Goal: Task Accomplishment & Management: Complete application form

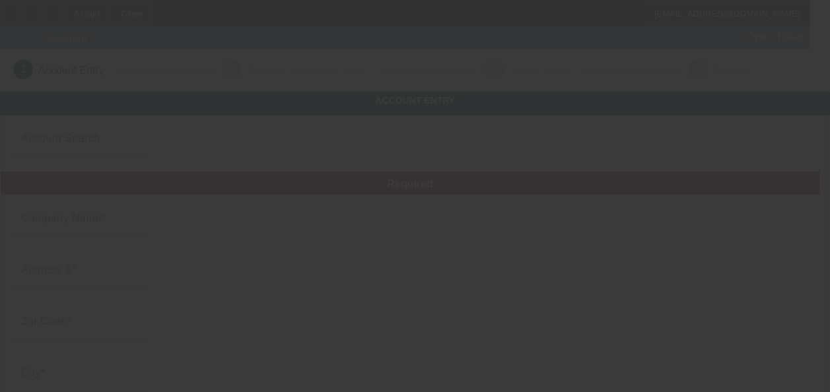
type input "[DATE]"
type input "Carl schexnayder"
type input "1000 Renaud Drive"
type input "70583"
type input "Scott"
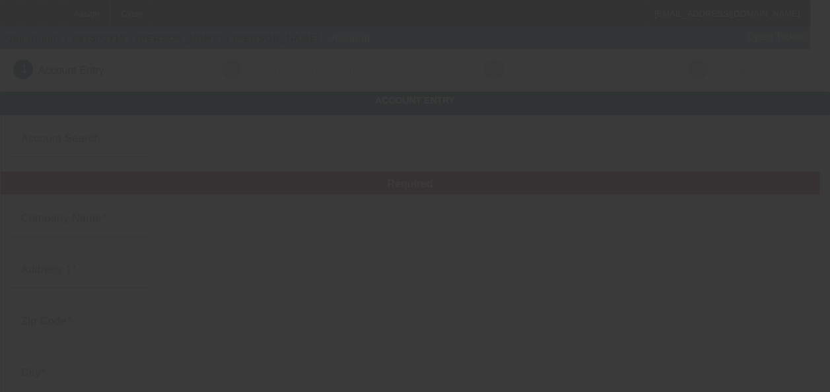
type input "(337) 414-0233"
type input "Lot171"
type input "jr_boy32@yahoo.com"
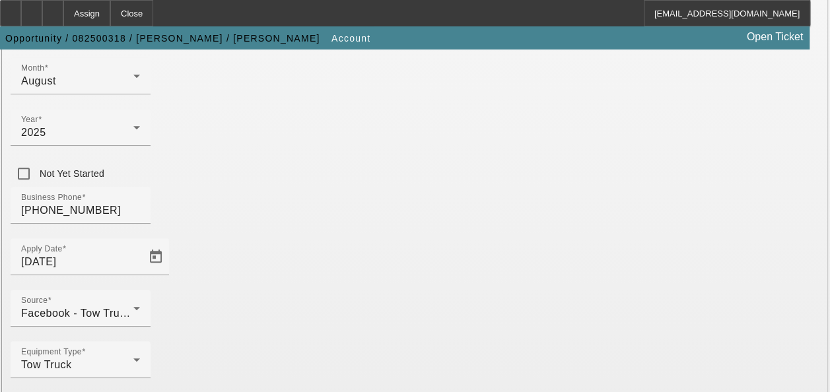
scroll to position [438, 0]
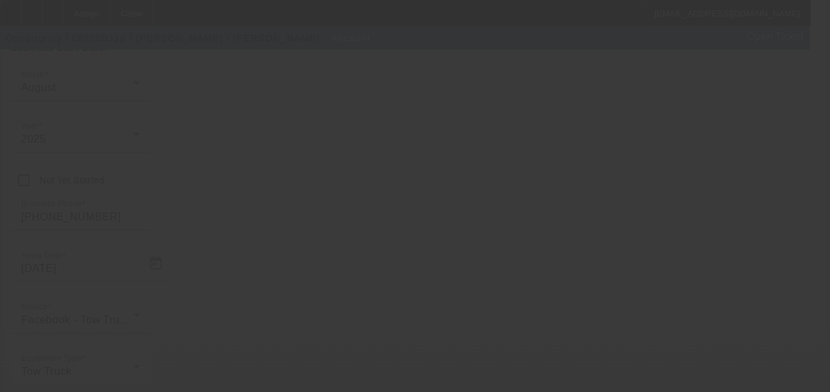
scroll to position [450, 0]
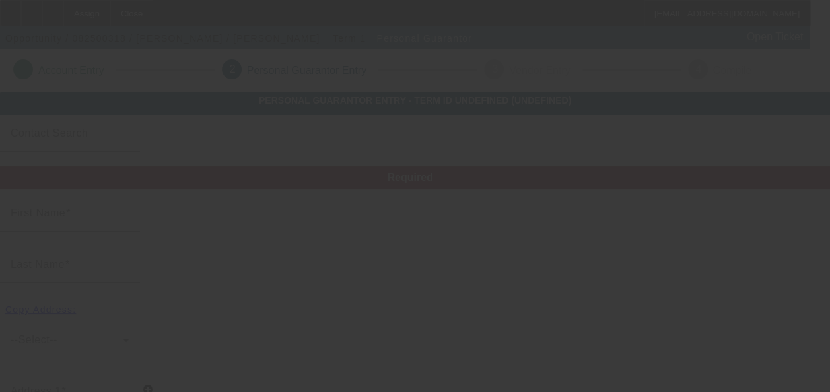
type input "Carl"
type input "Schexnayder"
type input "1000 Renard drive"
radio input "true"
type input "70583"
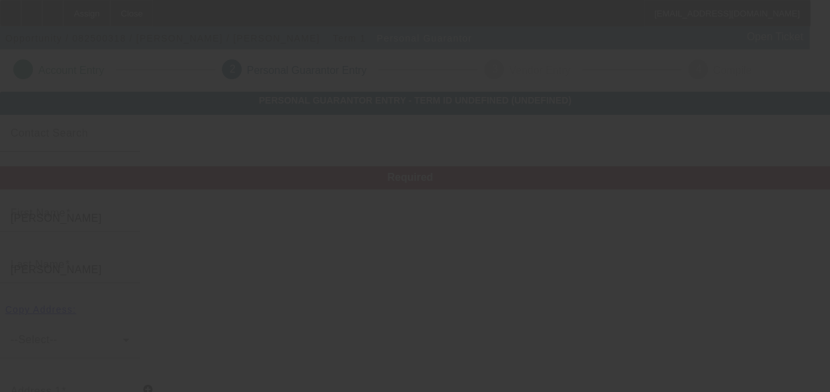
type input "Scott"
type input "(337) 414-0233"
type input "100"
type input "443-45-1983"
type input "jr_boy32@yahoo.com"
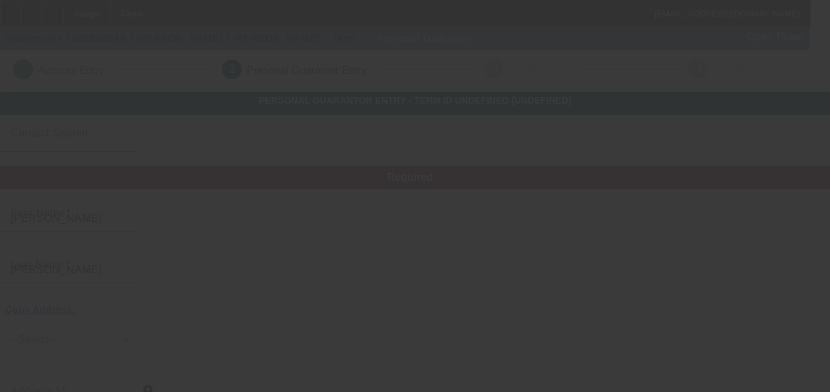
type input "Lot 171"
type input "(337) 414-0233"
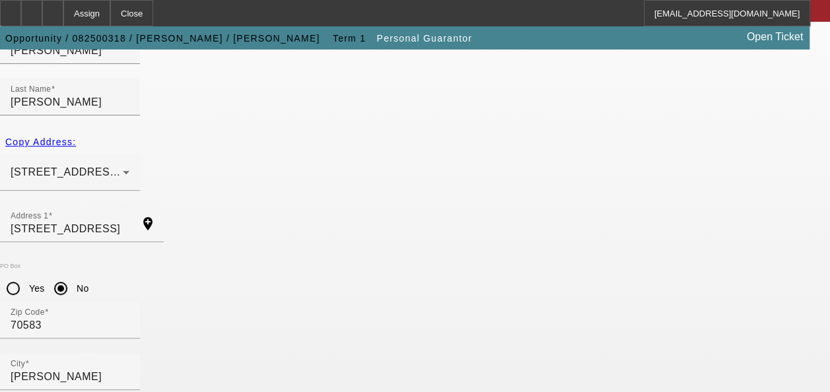
scroll to position [252, 0]
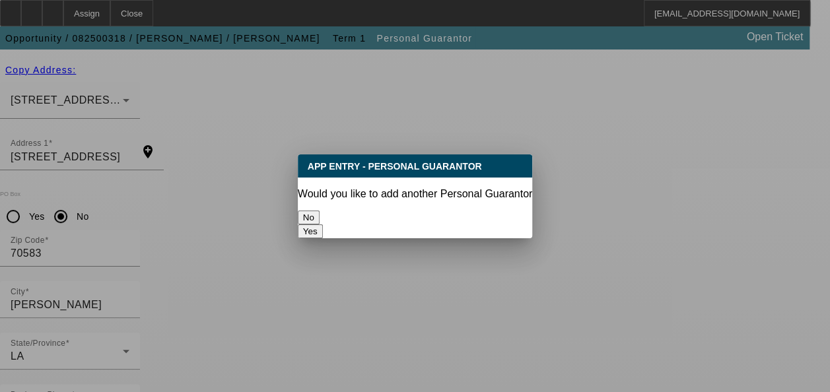
scroll to position [0, 0]
click at [320, 216] on button "No" at bounding box center [309, 218] width 22 height 14
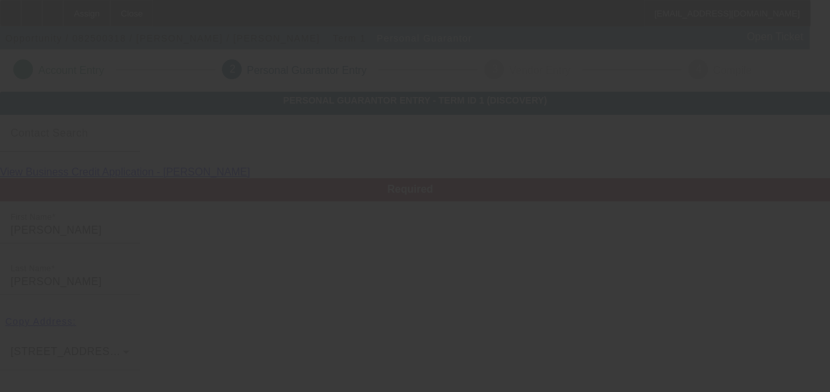
scroll to position [252, 0]
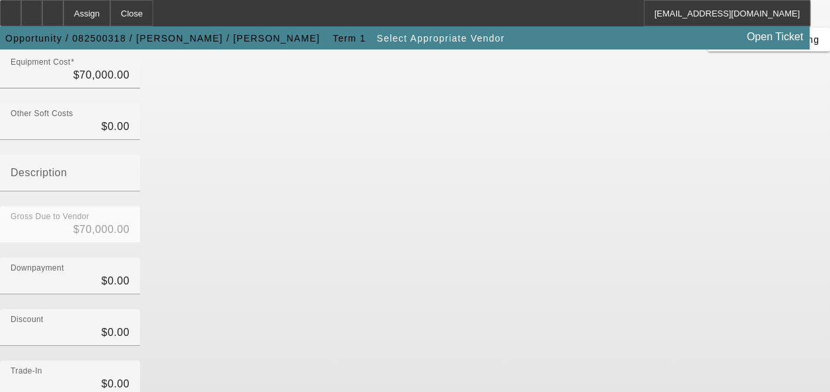
scroll to position [279, 0]
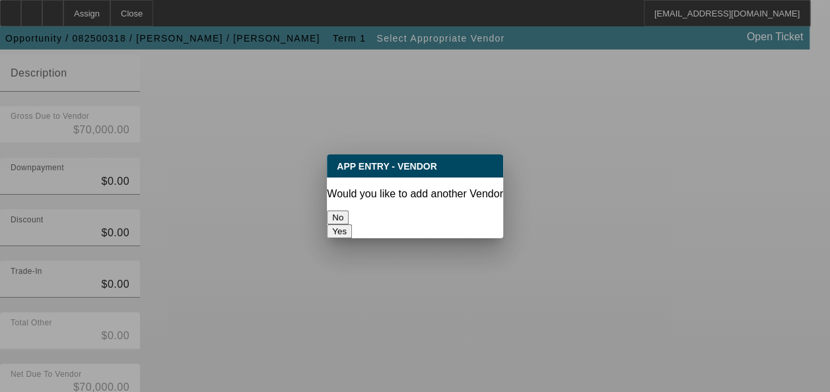
scroll to position [0, 0]
click at [349, 213] on button "No" at bounding box center [338, 218] width 22 height 14
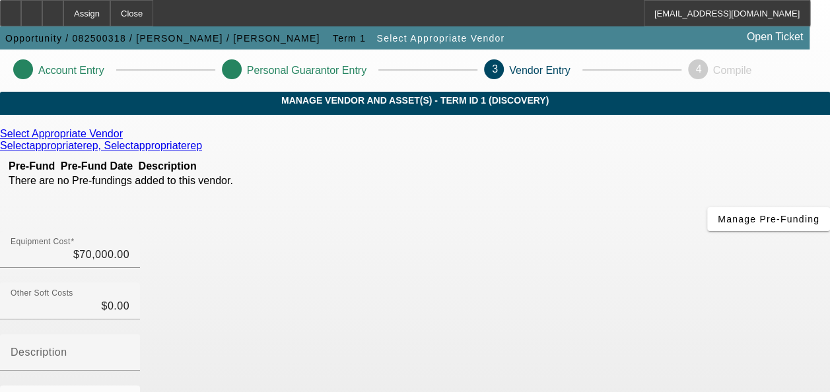
scroll to position [279, 0]
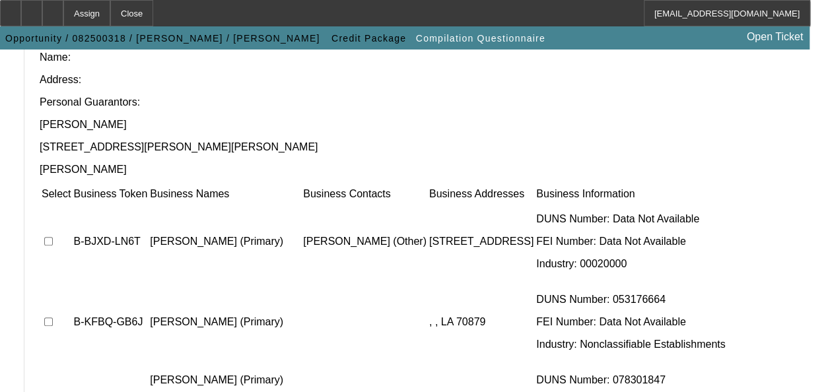
scroll to position [136, 0]
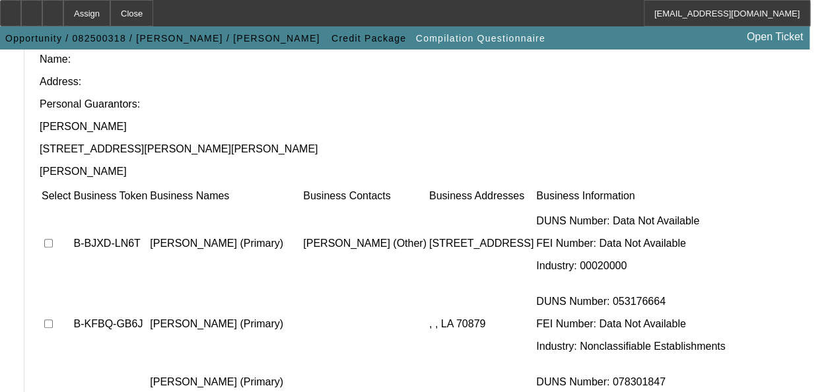
click at [53, 239] on input "checkbox" at bounding box center [48, 243] width 9 height 9
checkbox input "true"
click at [53, 320] on input "checkbox" at bounding box center [48, 324] width 9 height 9
checkbox input "true"
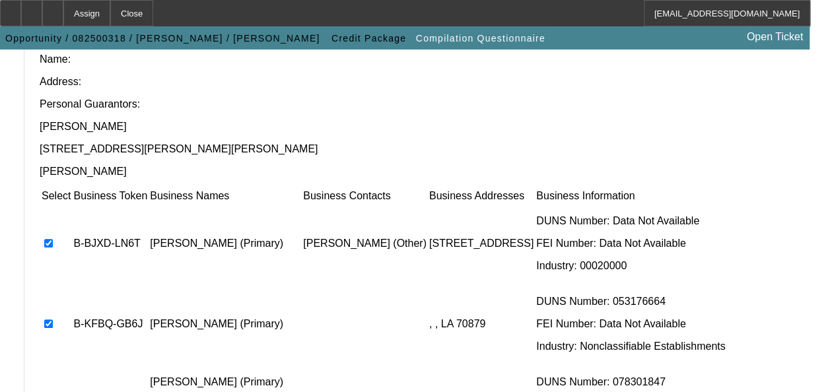
checkbox input "true"
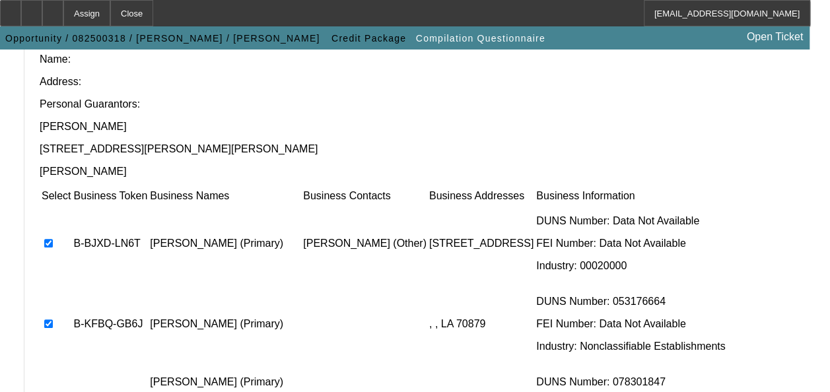
checkbox input "true"
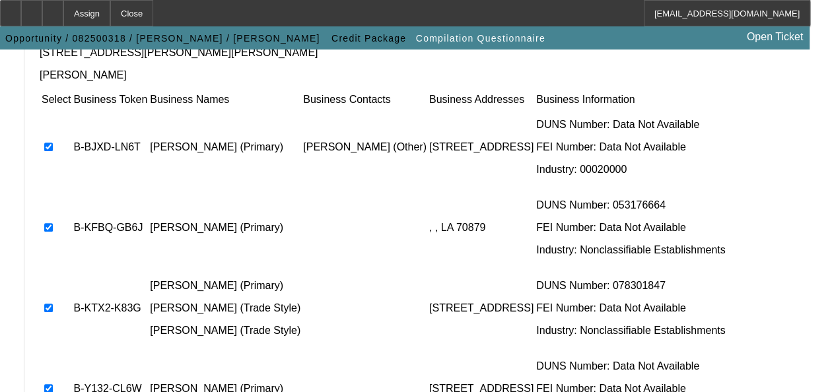
scroll to position [291, 0]
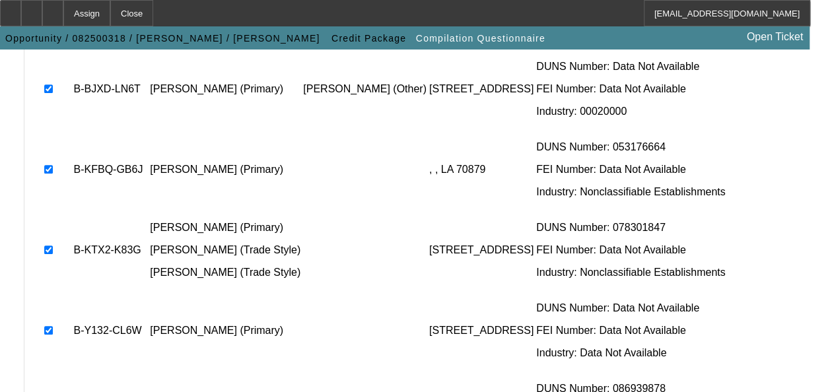
checkbox input "true"
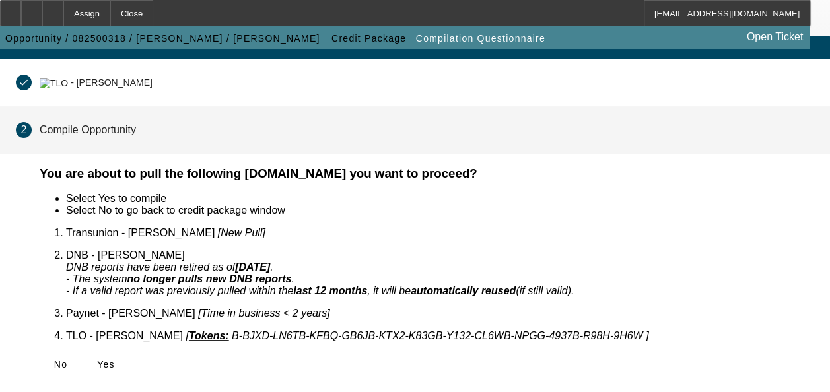
scroll to position [41, 0]
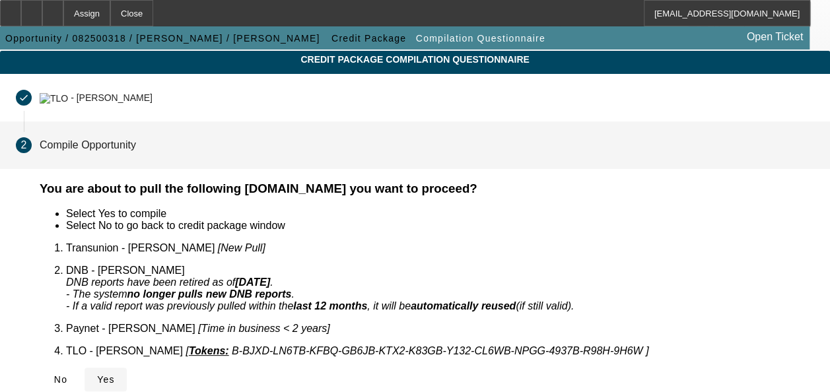
click at [115, 374] on span "Yes" at bounding box center [106, 379] width 18 height 11
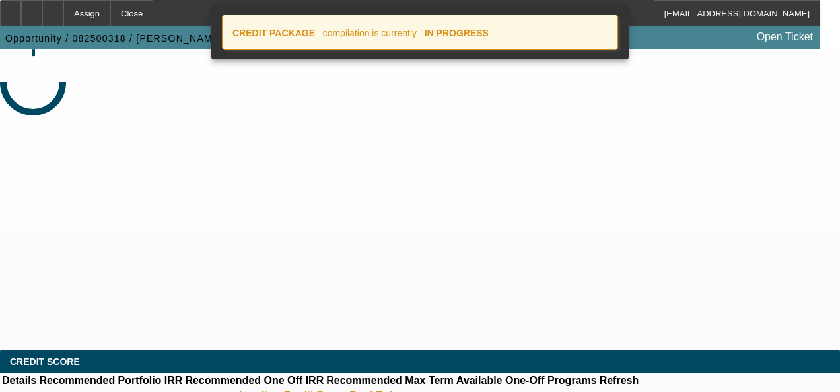
select select "0"
select select "2"
select select "0.1"
select select "4"
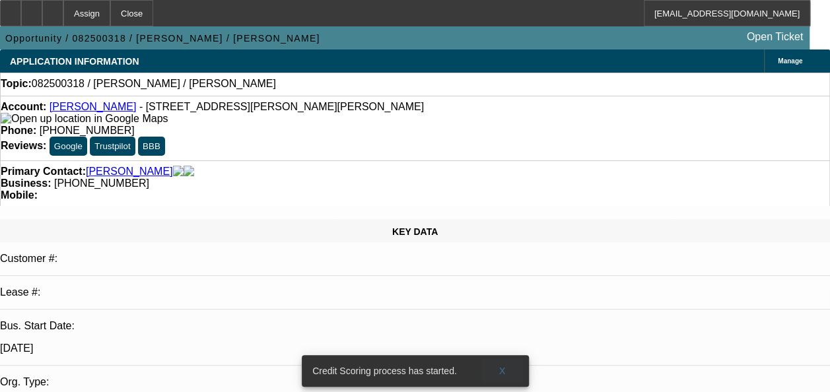
click at [508, 361] on span at bounding box center [502, 371] width 42 height 32
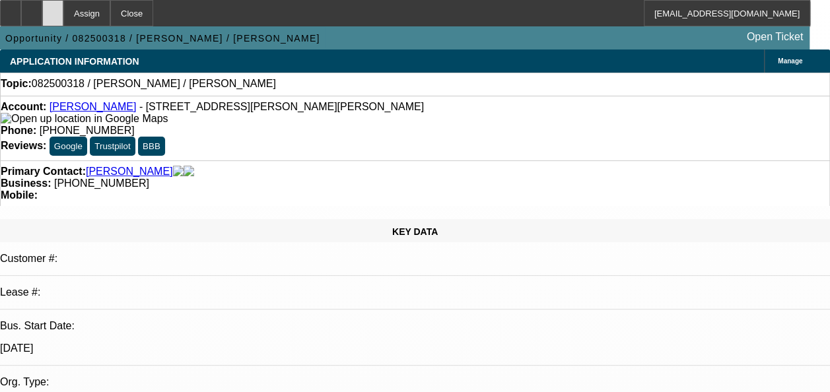
click at [63, 19] on div at bounding box center [52, 13] width 21 height 26
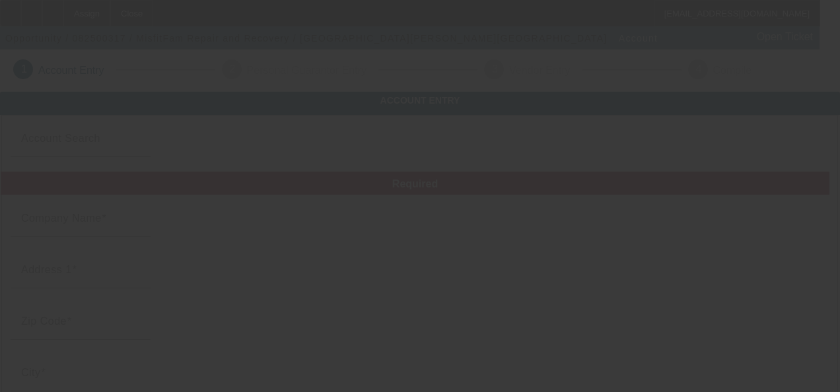
type input "[DATE]"
type input "MisfitFam Repair and Recovery"
type input "4006 [US_STATE] 32"
type input "49735"
type input "[PERSON_NAME]"
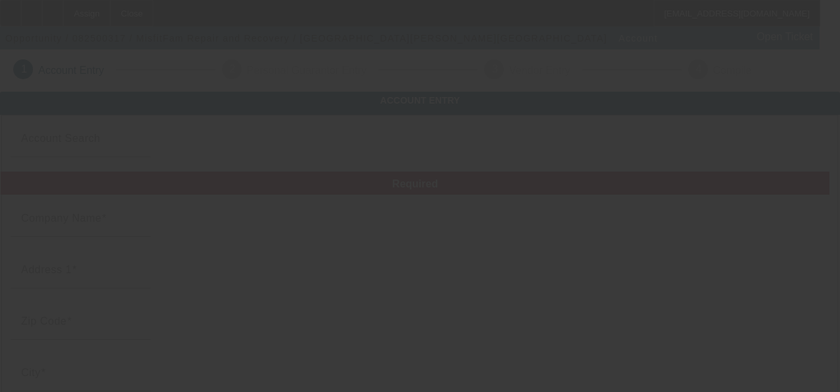
type input "[PHONE_NUMBER]"
type input "[EMAIL_ADDRESS][DOMAIN_NAME]"
type input "[US_EMPLOYER_IDENTIFICATION_NUMBER]"
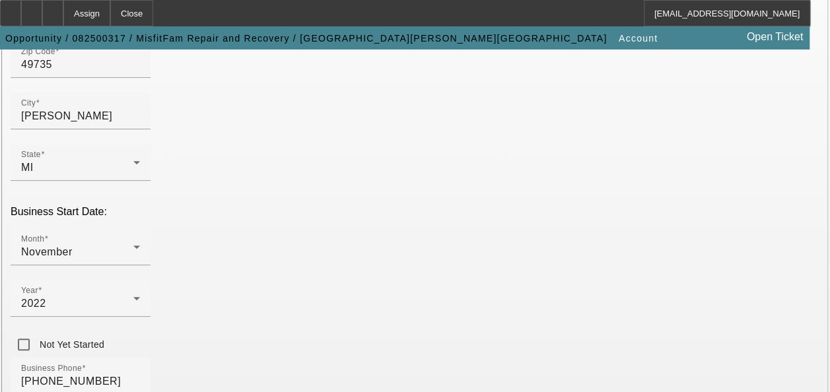
scroll to position [450, 0]
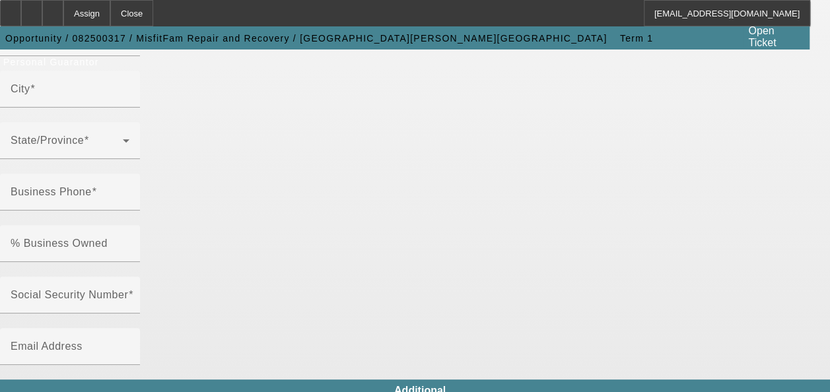
type input "Brandon"
type input "Clifton"
type input "4006 Michigan 32"
radio input "true"
type input "49735"
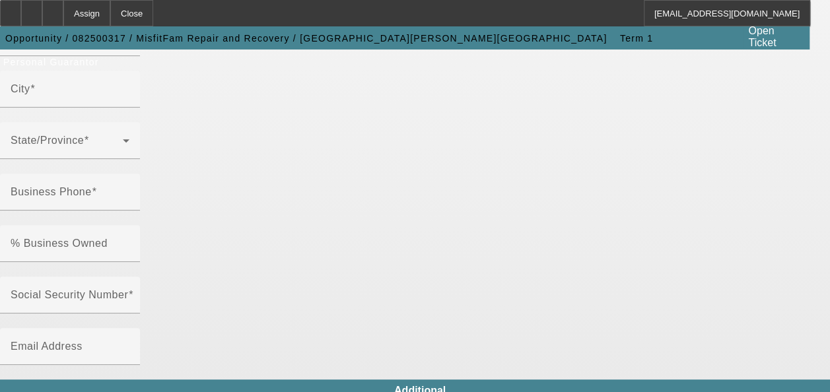
type input "Gaylord"
type input "[PHONE_NUMBER]"
type input "51"
type input "371-13-0434"
type input "brandonclifton91@icloud.com"
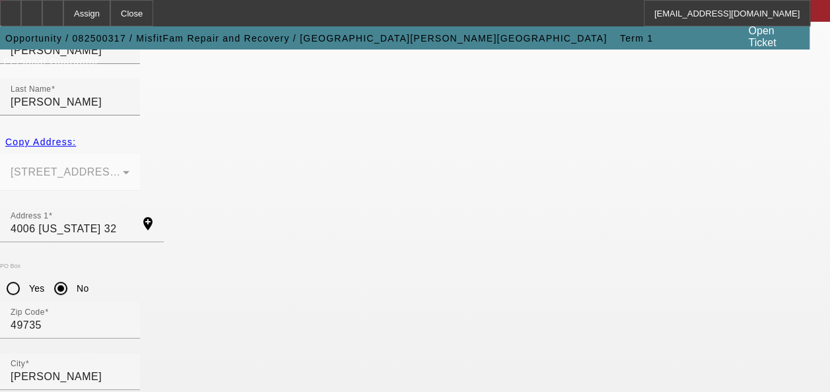
scroll to position [252, 0]
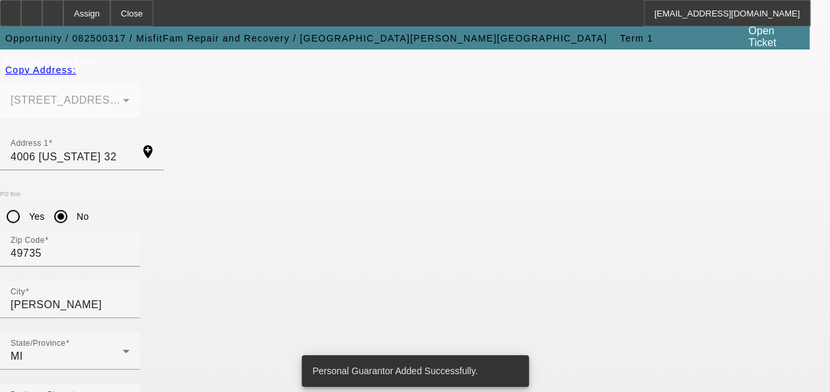
scroll to position [0, 0]
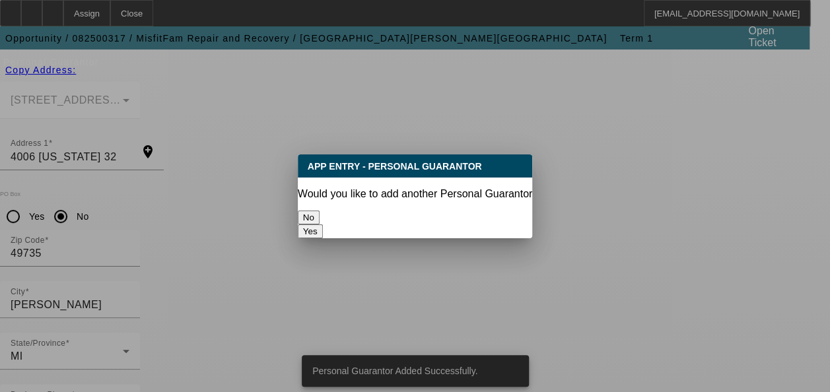
click at [320, 211] on button "No" at bounding box center [309, 218] width 22 height 14
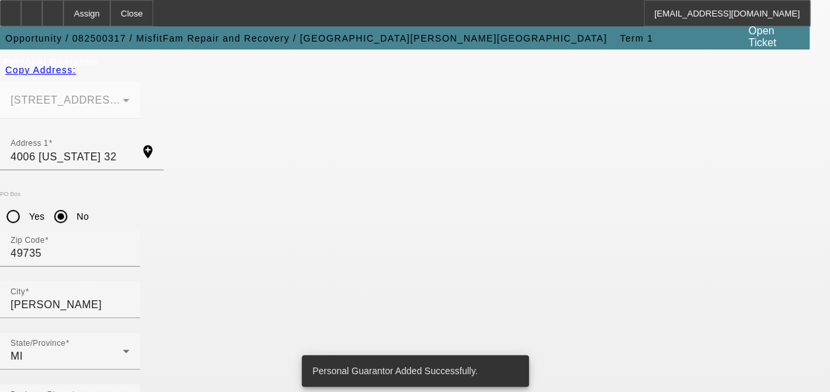
scroll to position [252, 0]
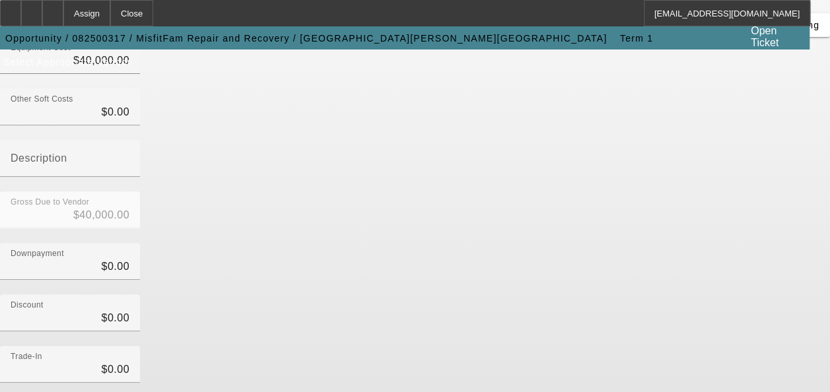
scroll to position [279, 0]
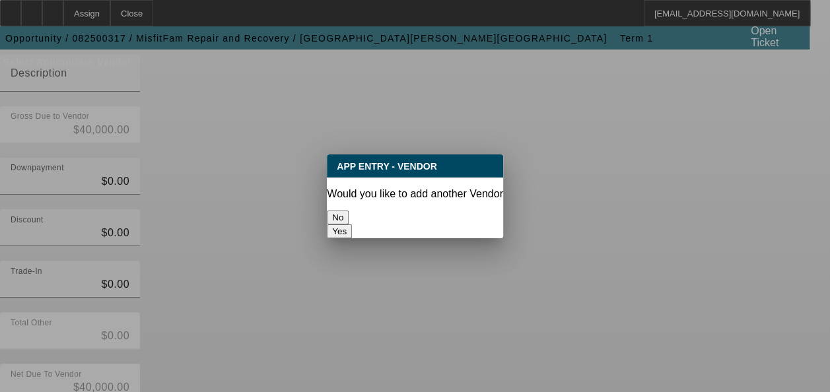
click at [349, 211] on button "No" at bounding box center [338, 218] width 22 height 14
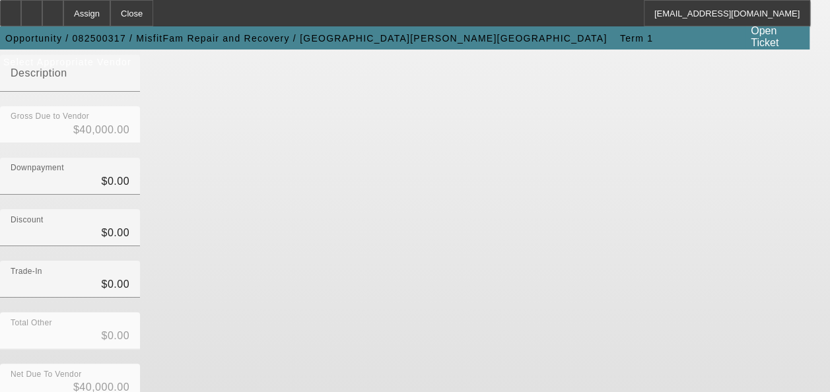
scroll to position [279, 0]
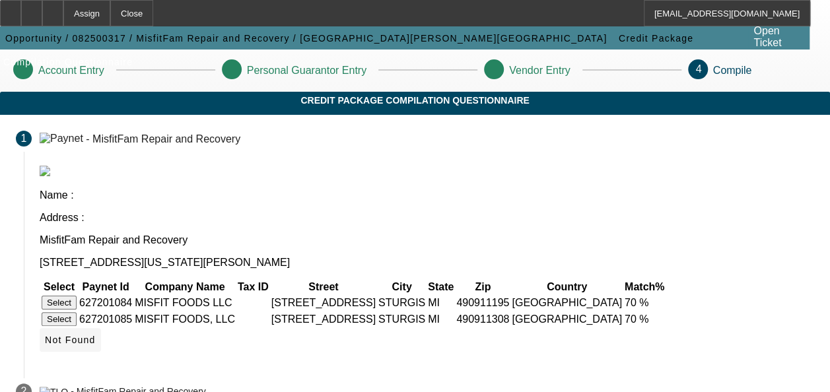
click at [96, 335] on span "Not Found" at bounding box center [70, 340] width 51 height 11
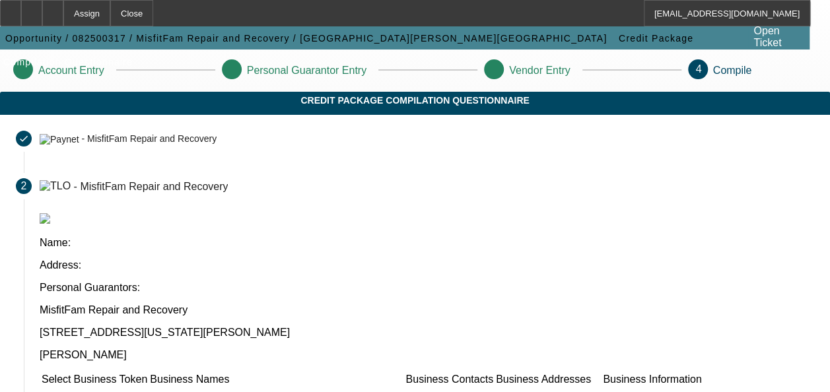
checkbox input "true"
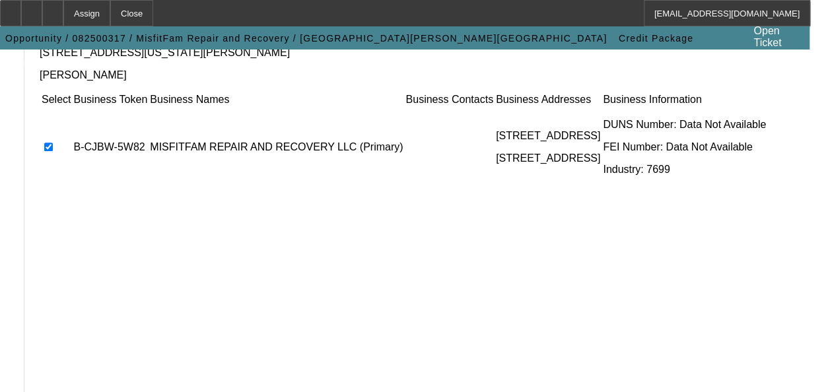
scroll to position [338, 0]
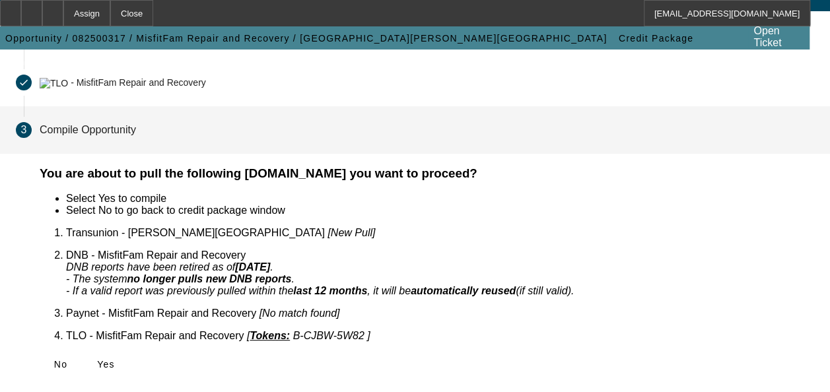
scroll to position [88, 0]
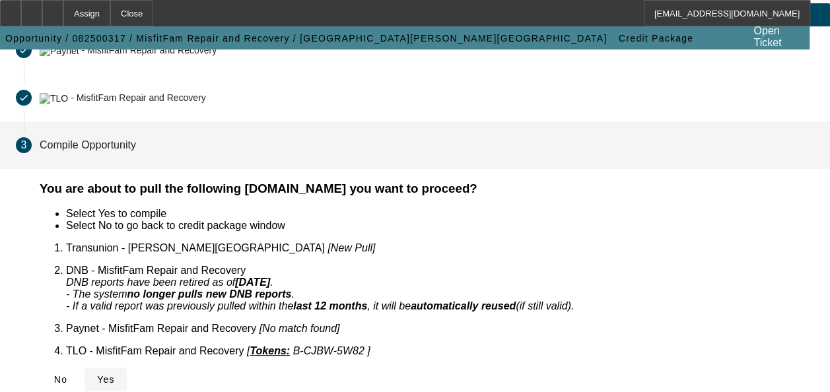
click at [97, 374] on icon at bounding box center [97, 379] width 0 height 11
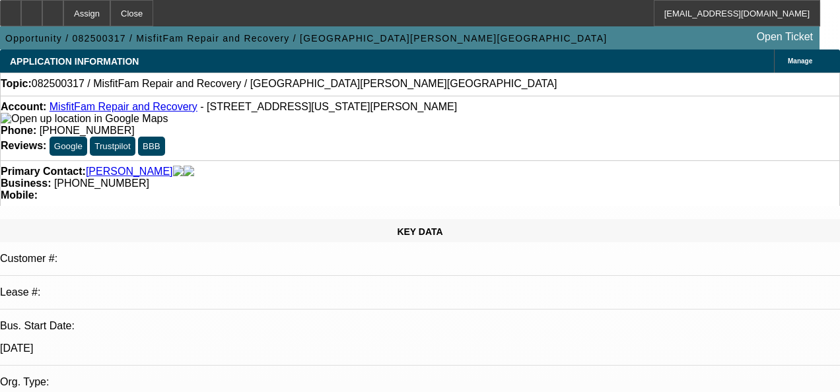
select select "0"
select select "2"
select select "0.1"
select select "4"
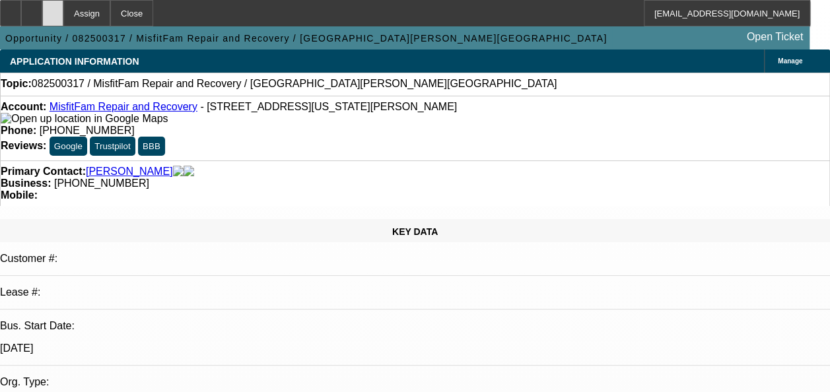
click at [63, 20] on div at bounding box center [52, 13] width 21 height 26
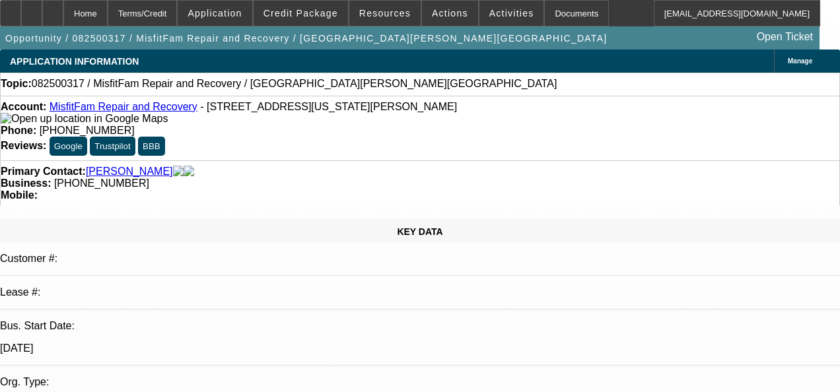
select select "0"
select select "2"
select select "0.1"
select select "1"
select select "2"
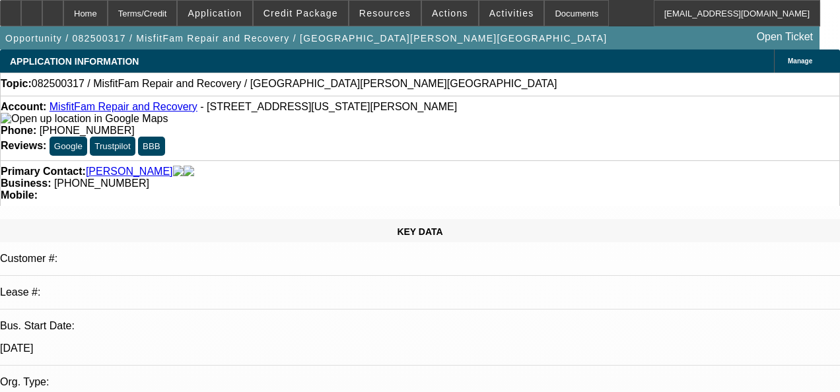
select select "4"
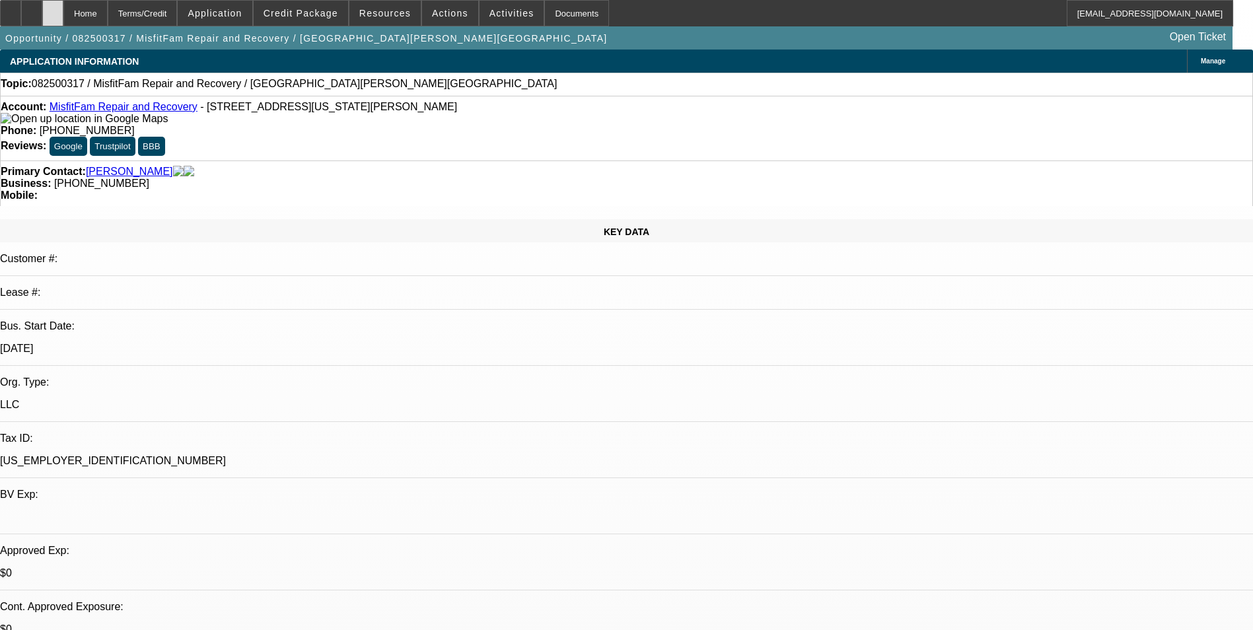
click at [63, 18] on div at bounding box center [52, 13] width 21 height 26
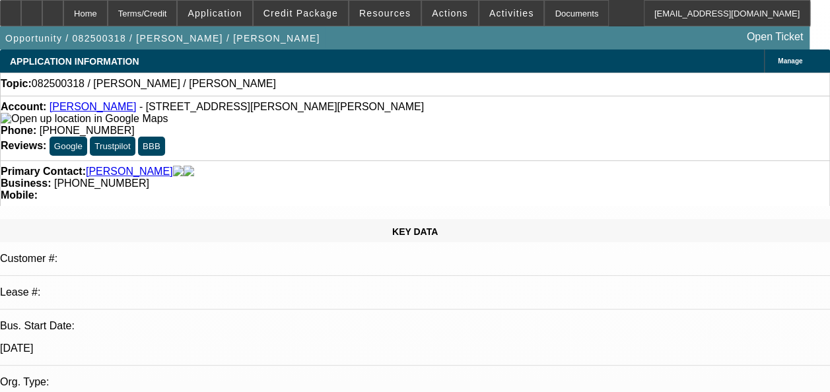
select select "0"
select select "2"
select select "0.1"
select select "1"
select select "2"
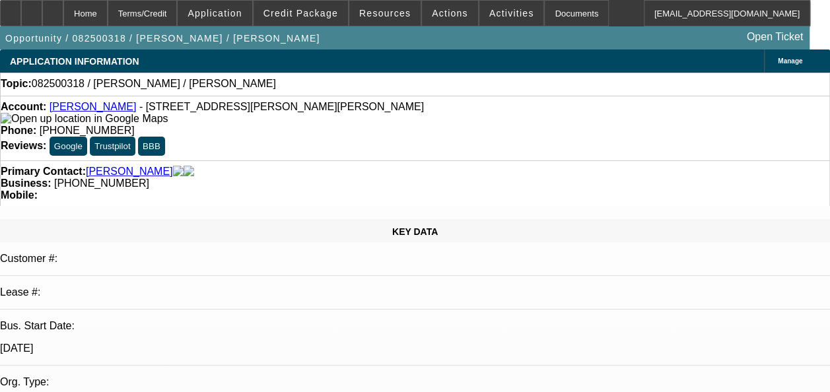
select select "4"
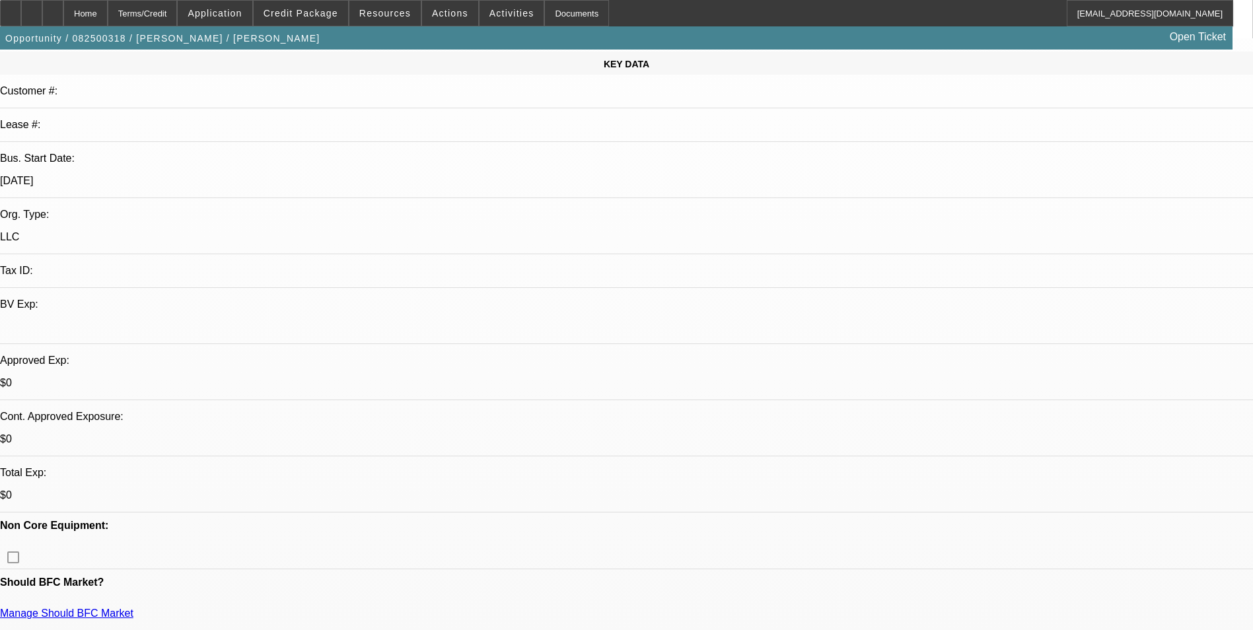
scroll to position [198, 0]
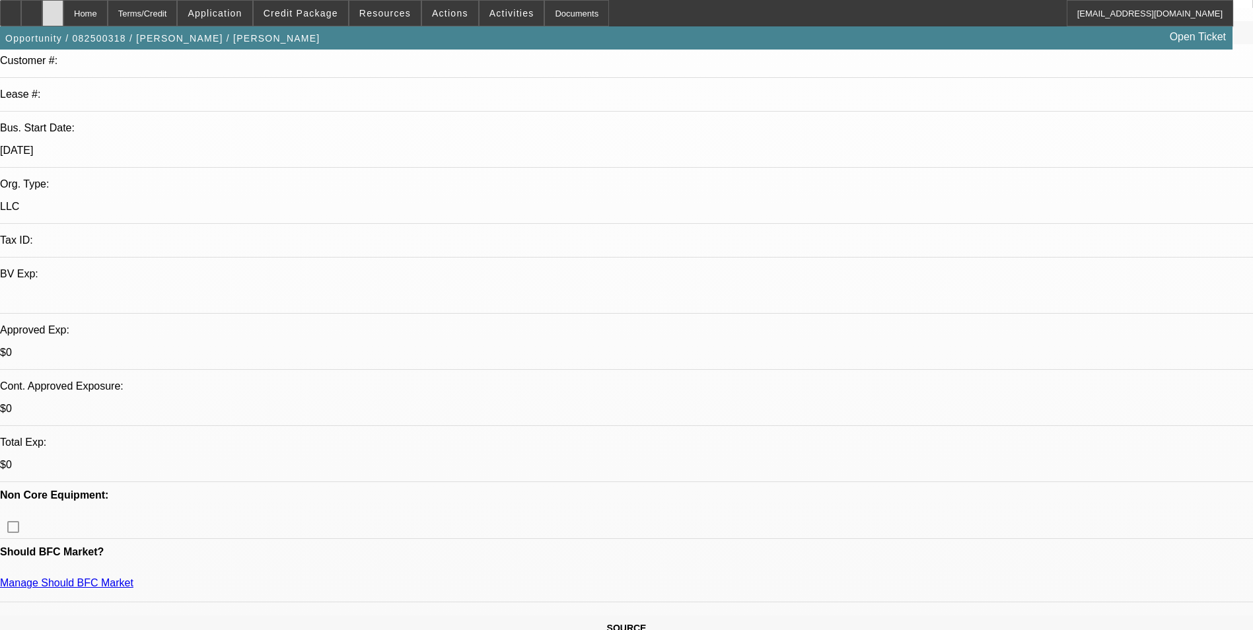
click at [63, 7] on div at bounding box center [52, 13] width 21 height 26
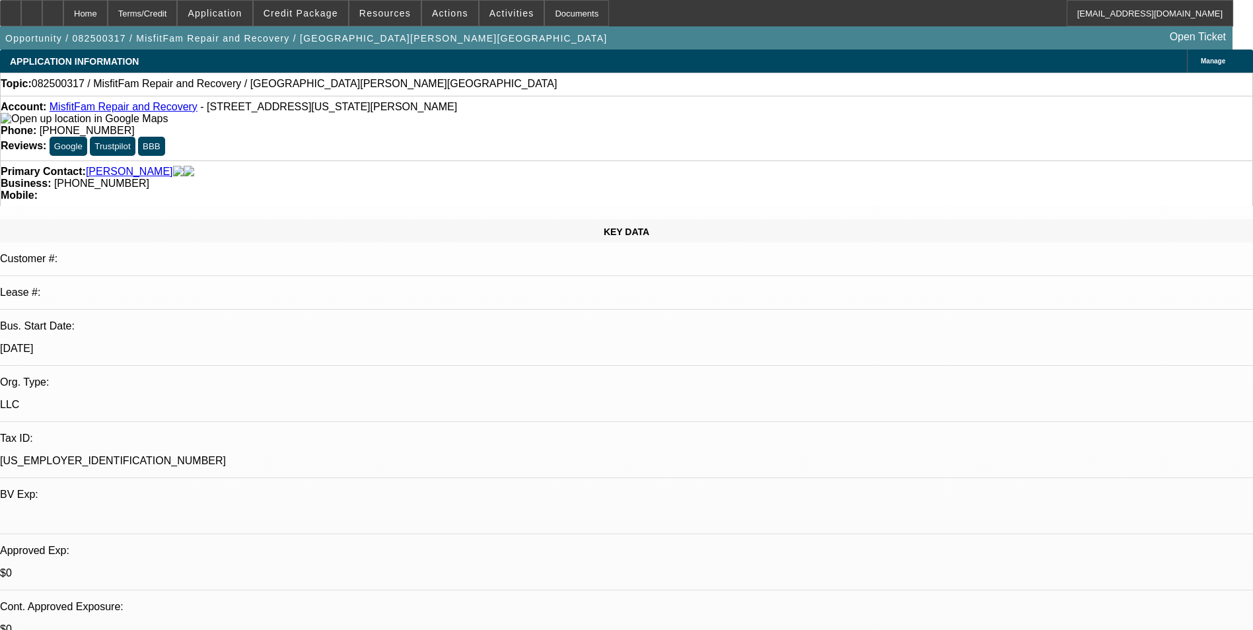
select select "0"
select select "2"
select select "0.1"
select select "1"
select select "2"
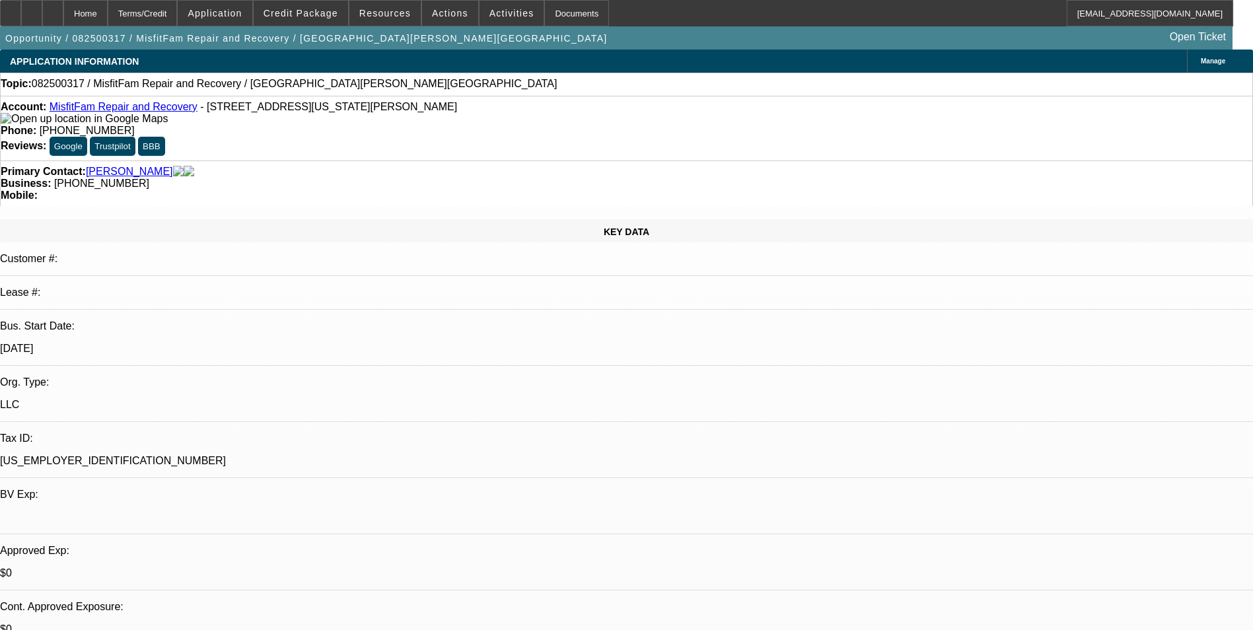
select select "4"
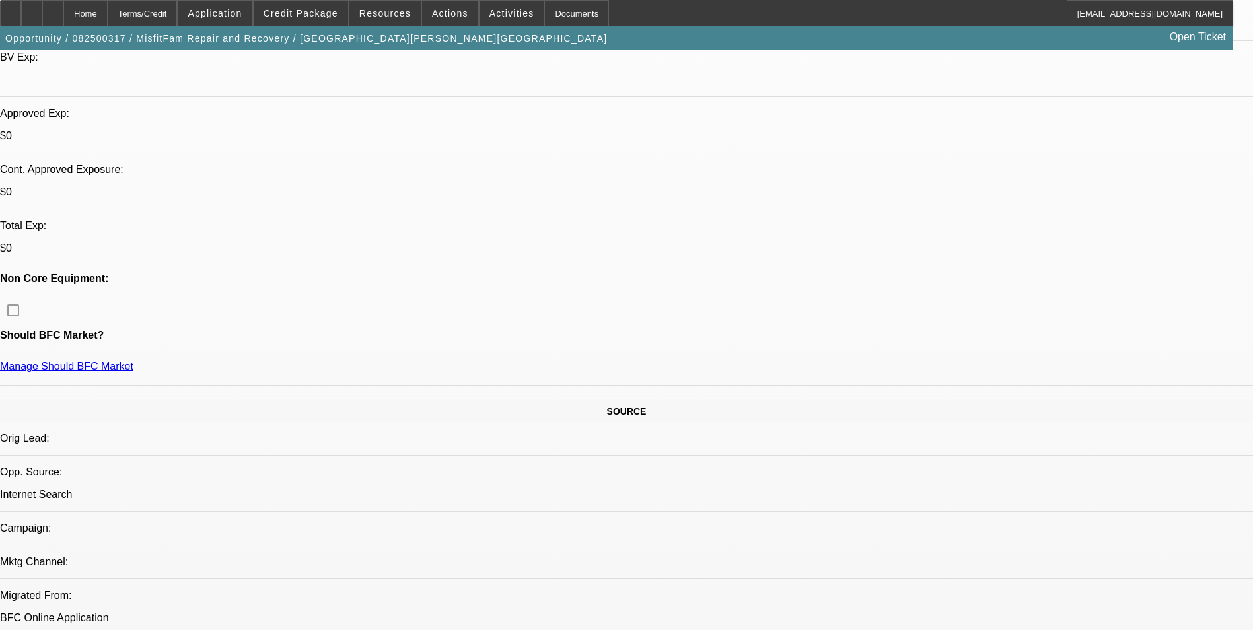
scroll to position [330, 0]
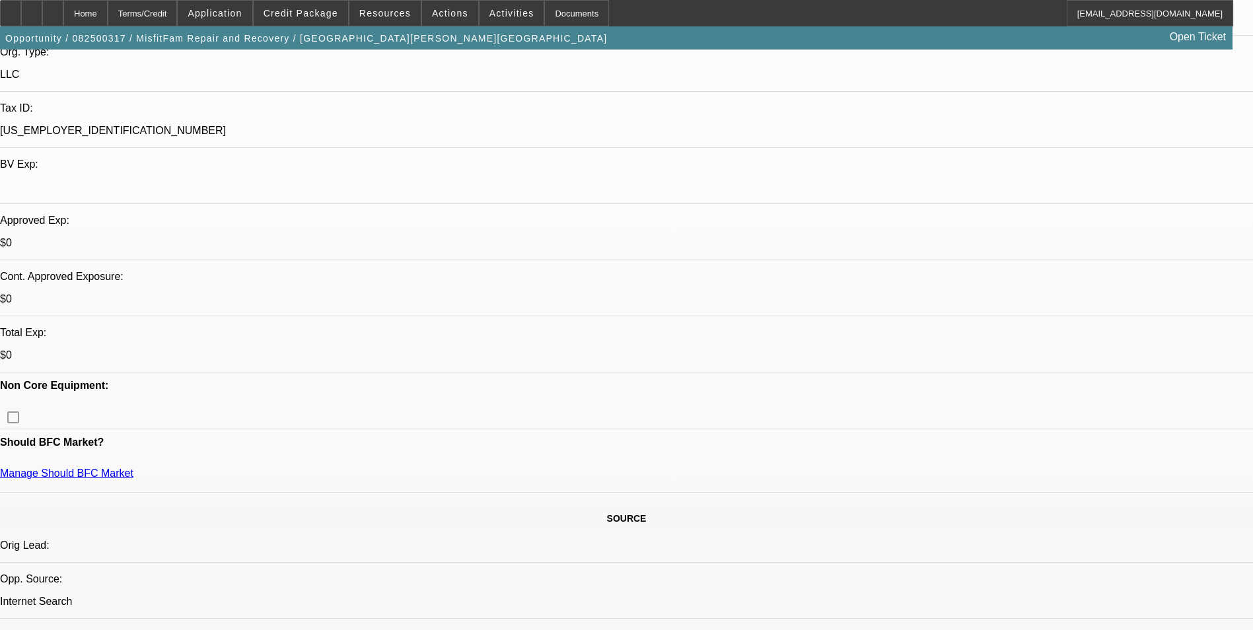
drag, startPoint x: 320, startPoint y: 259, endPoint x: 337, endPoint y: 275, distance: 22.4
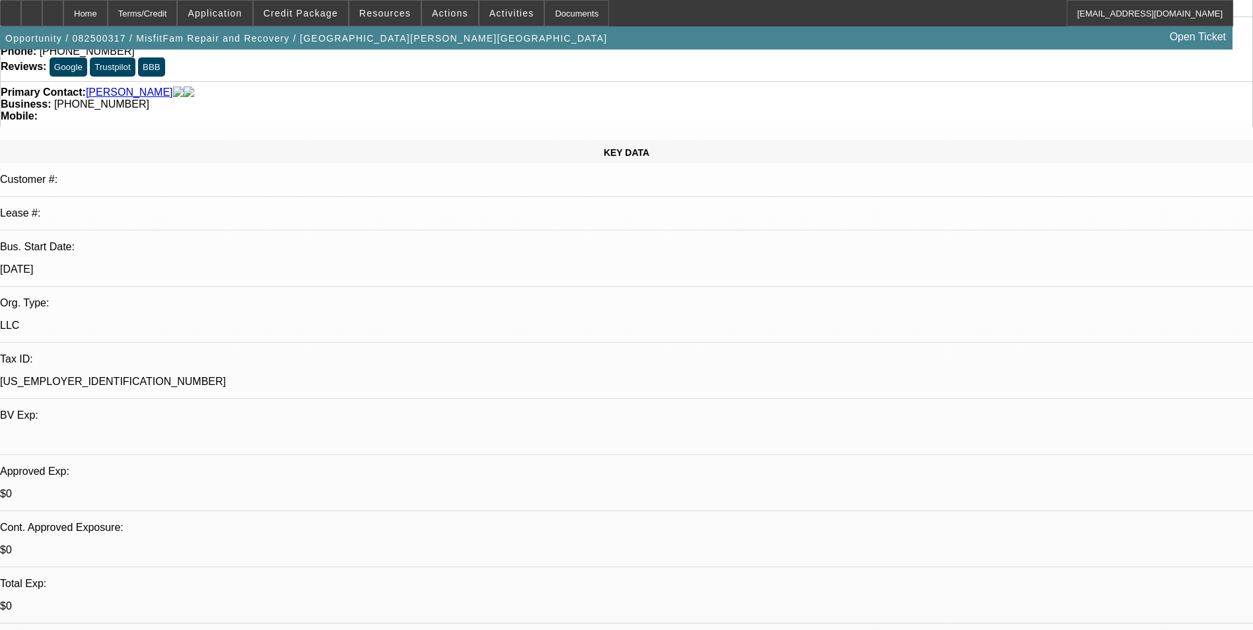
scroll to position [66, 0]
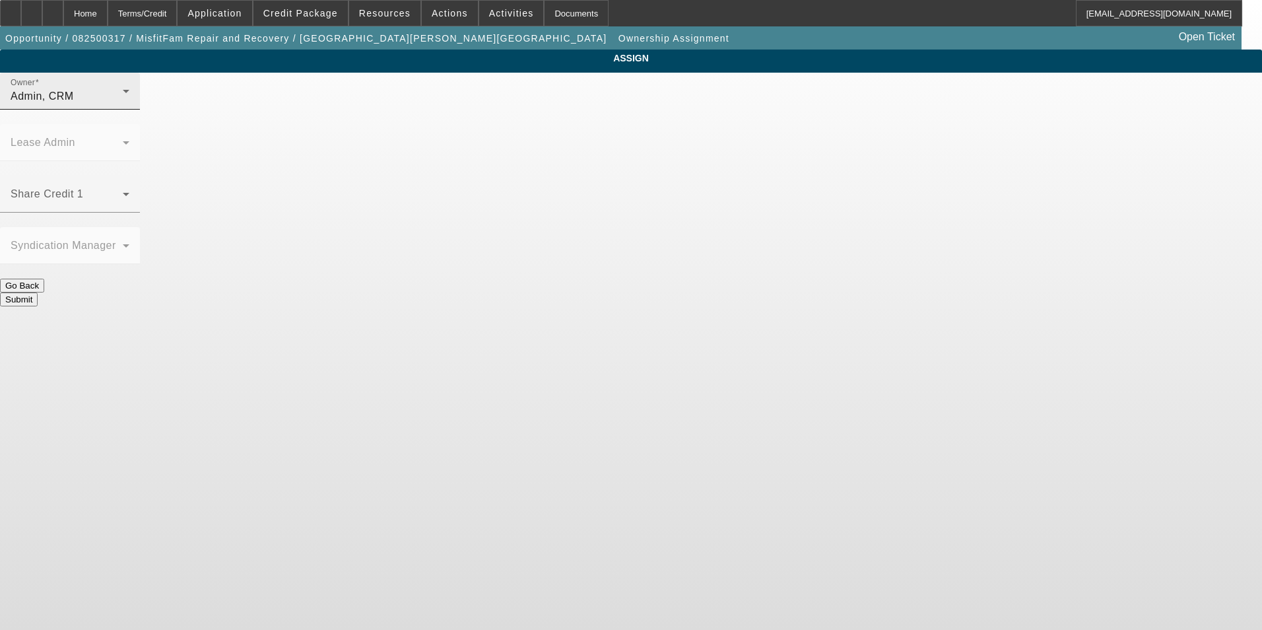
click at [129, 104] on div "Admin, CRM" at bounding box center [70, 96] width 119 height 16
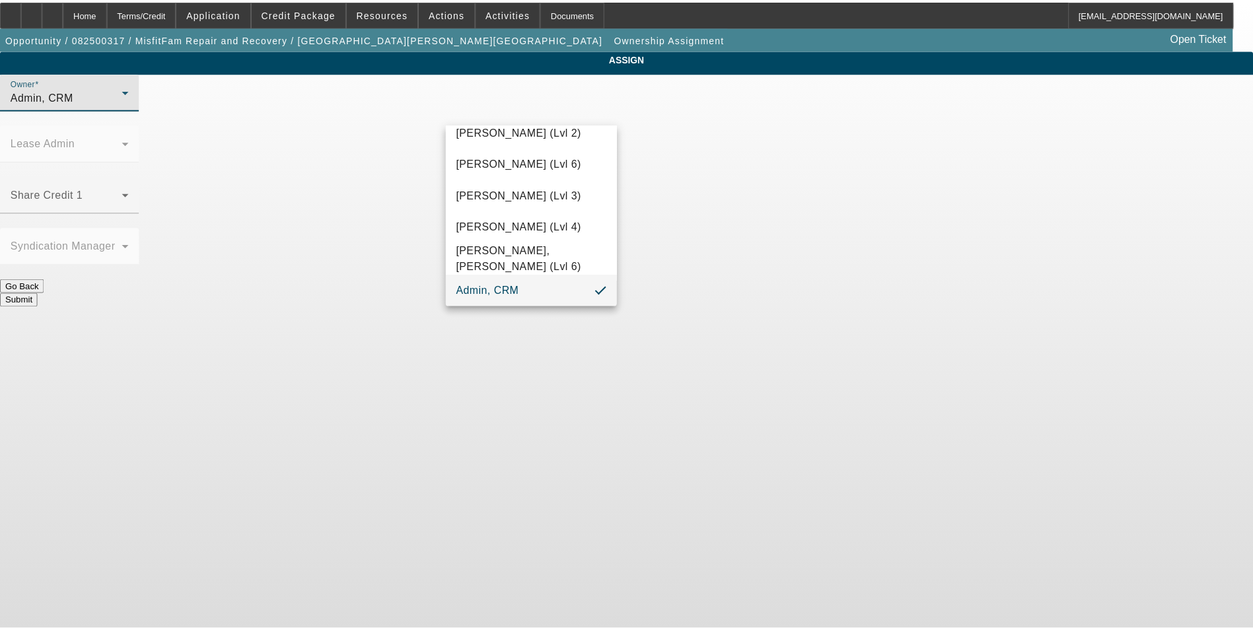
scroll to position [69, 0]
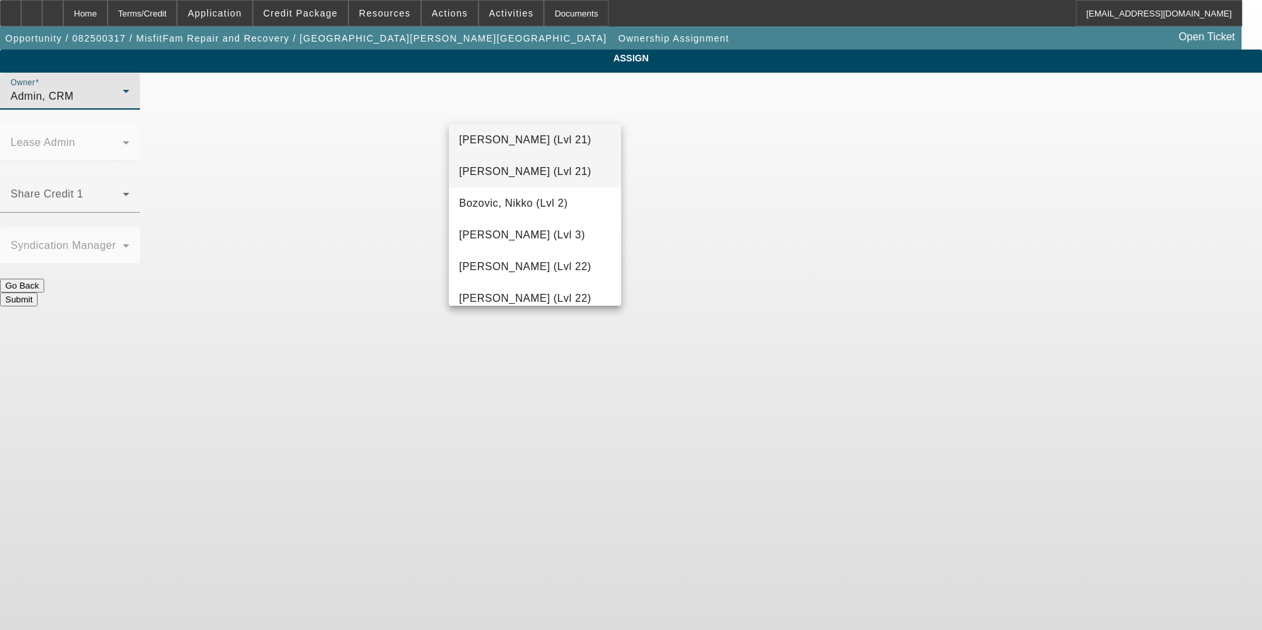
click at [569, 168] on span "[PERSON_NAME] (Lvl 21)" at bounding box center [526, 172] width 132 height 16
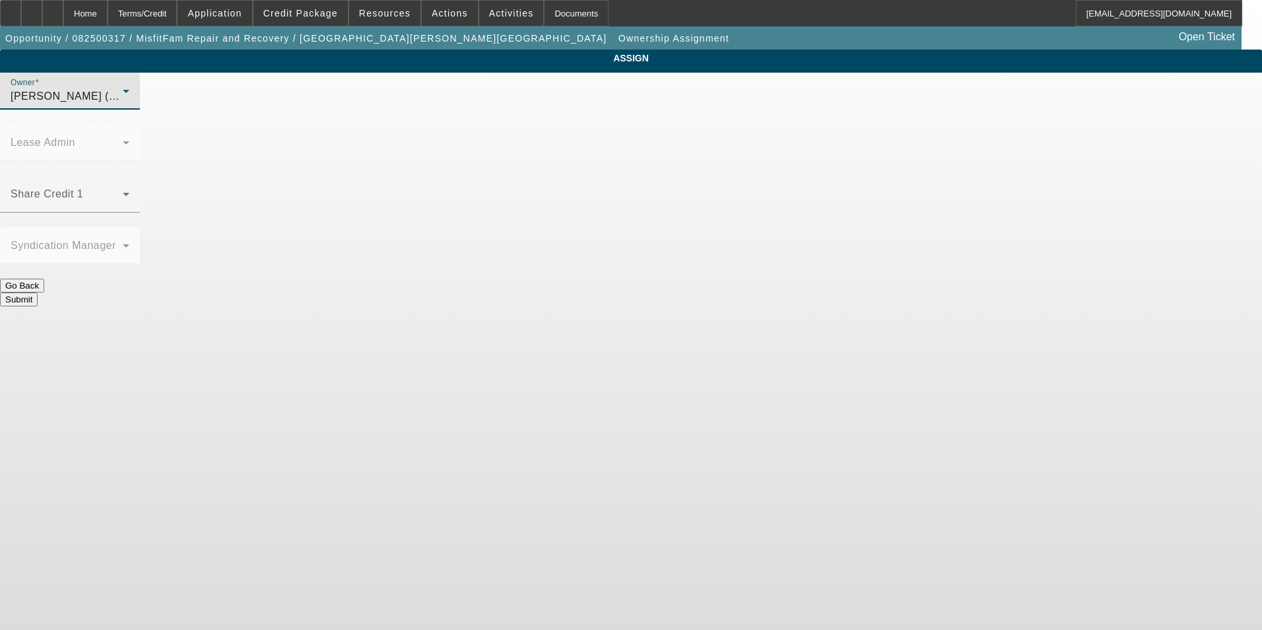
click at [38, 293] on button "Submit" at bounding box center [19, 300] width 38 height 14
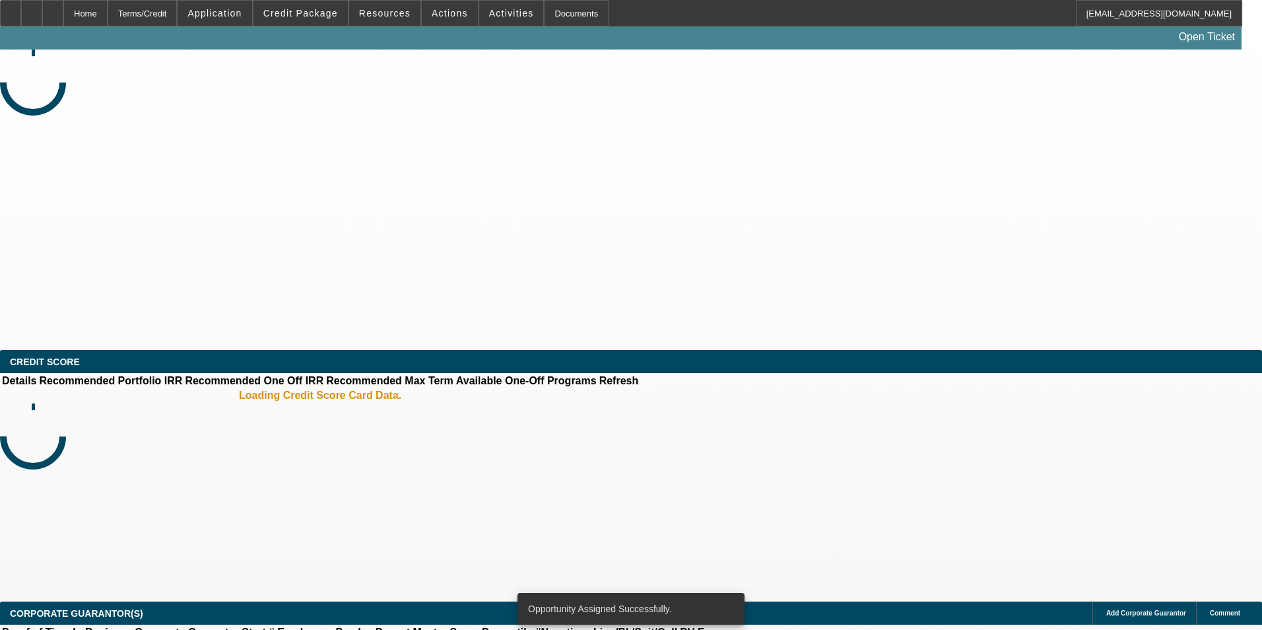
select select "0"
select select "2"
select select "0.1"
select select "4"
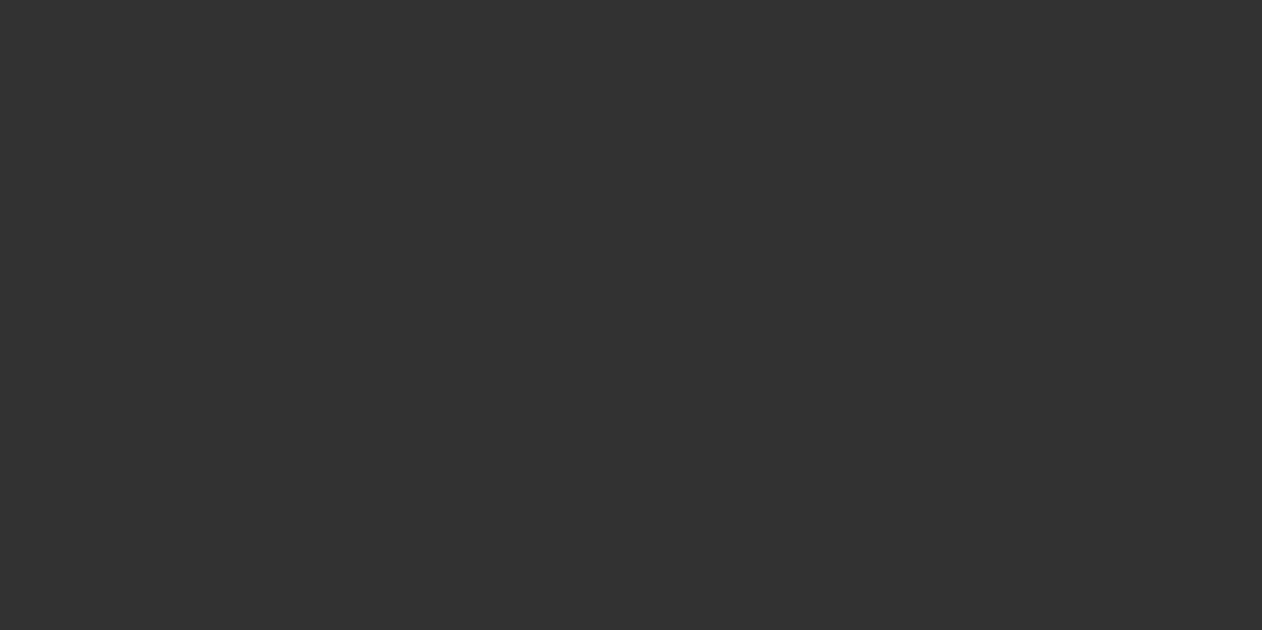
select select "0"
select select "2"
select select "0.1"
select select "1"
select select "2"
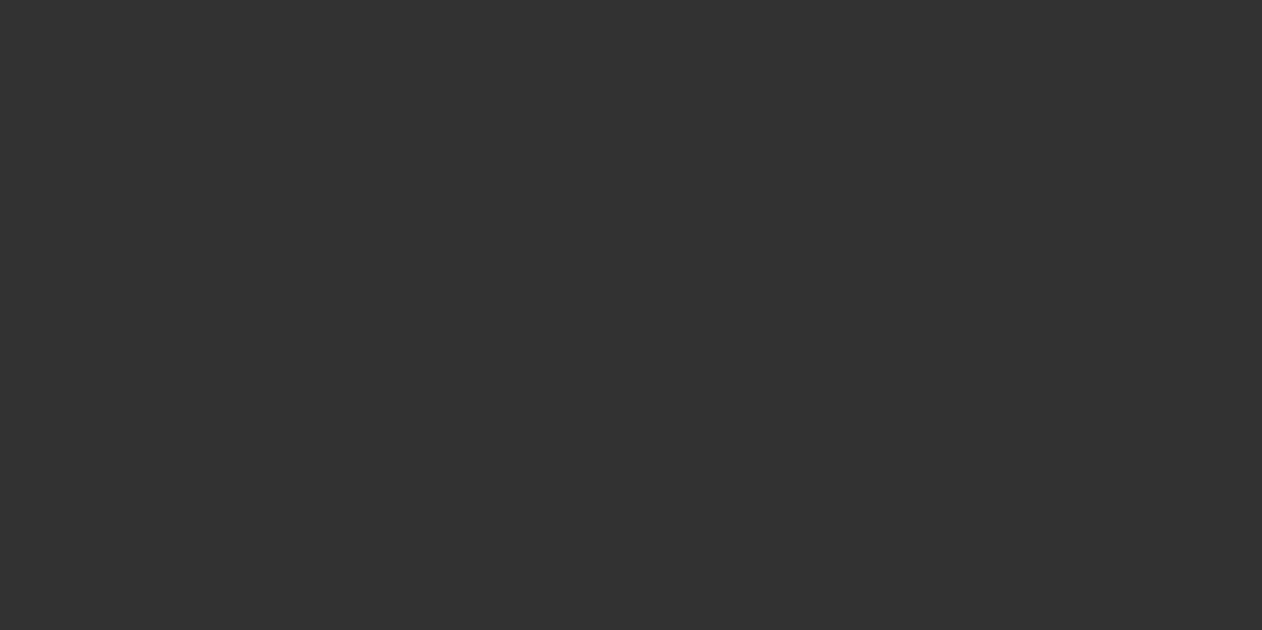
select select "4"
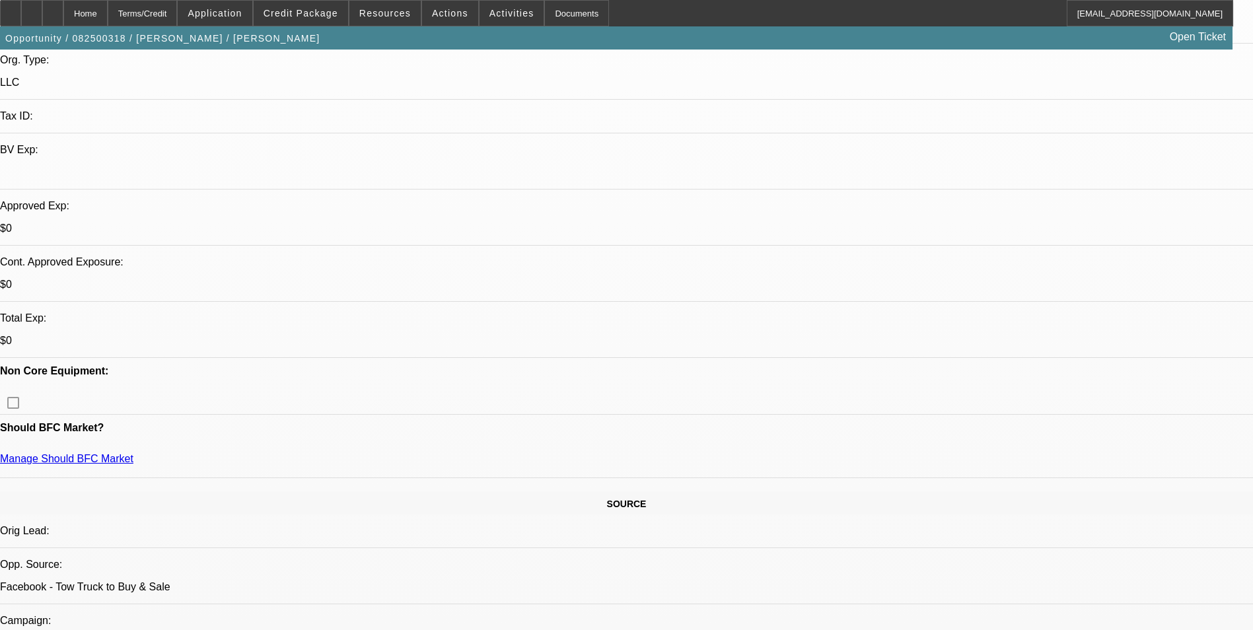
scroll to position [198, 0]
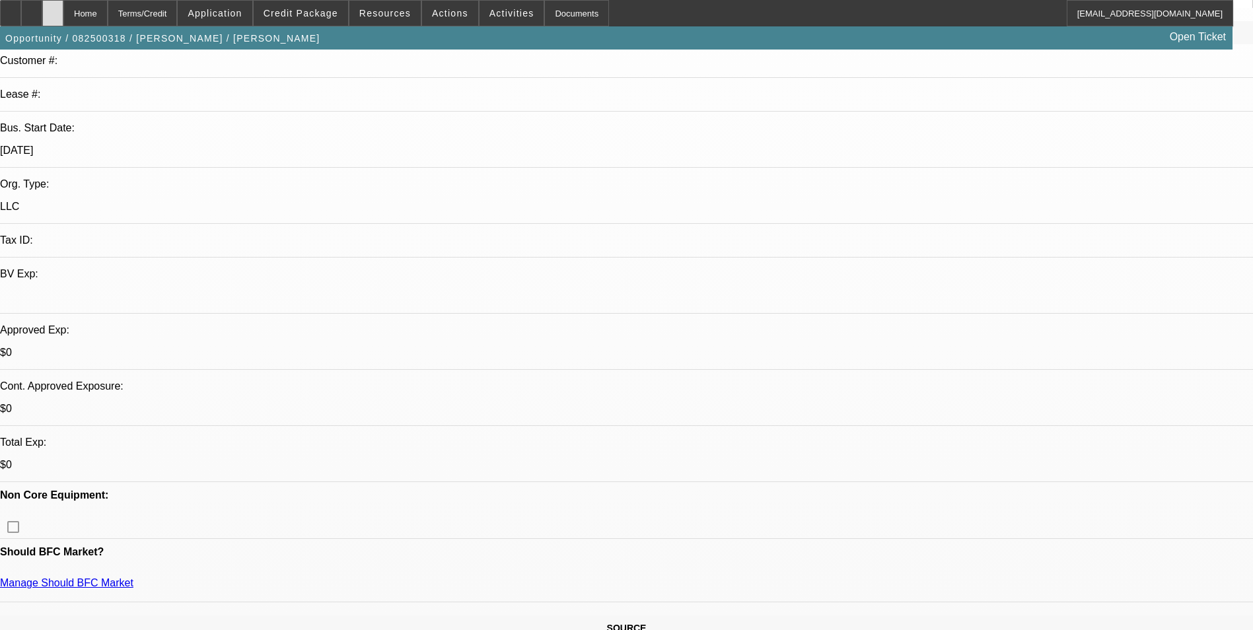
click at [63, 18] on div at bounding box center [52, 13] width 21 height 26
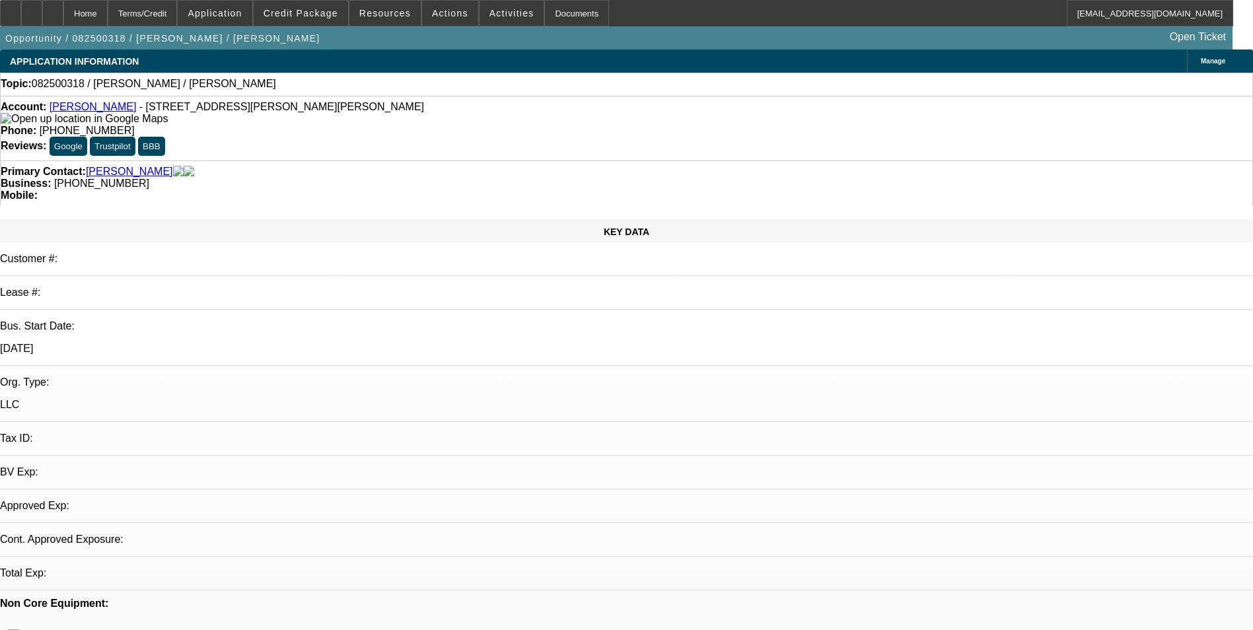
select select "0"
select select "2"
select select "0.1"
select select "1"
select select "2"
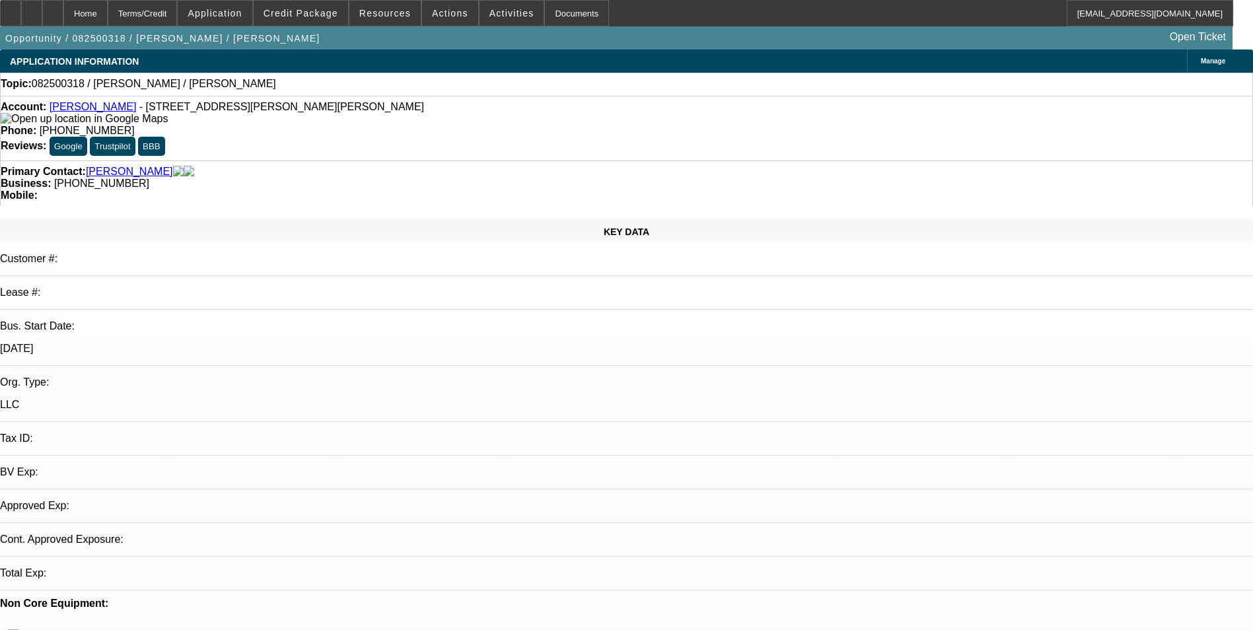
select select "4"
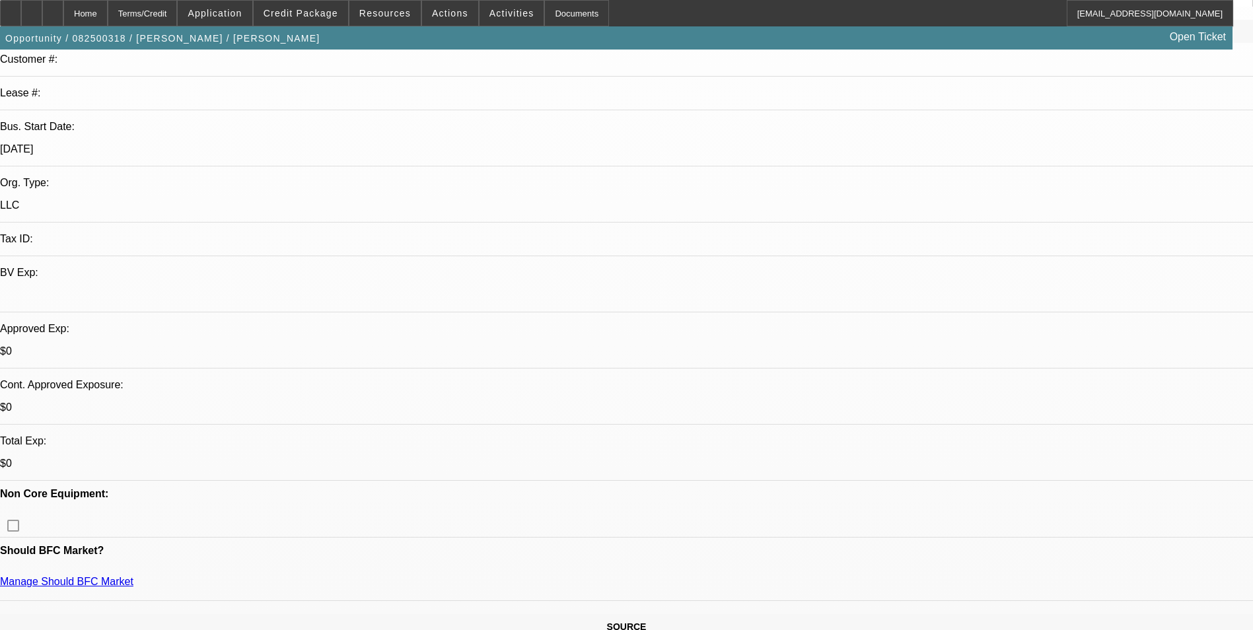
scroll to position [330, 0]
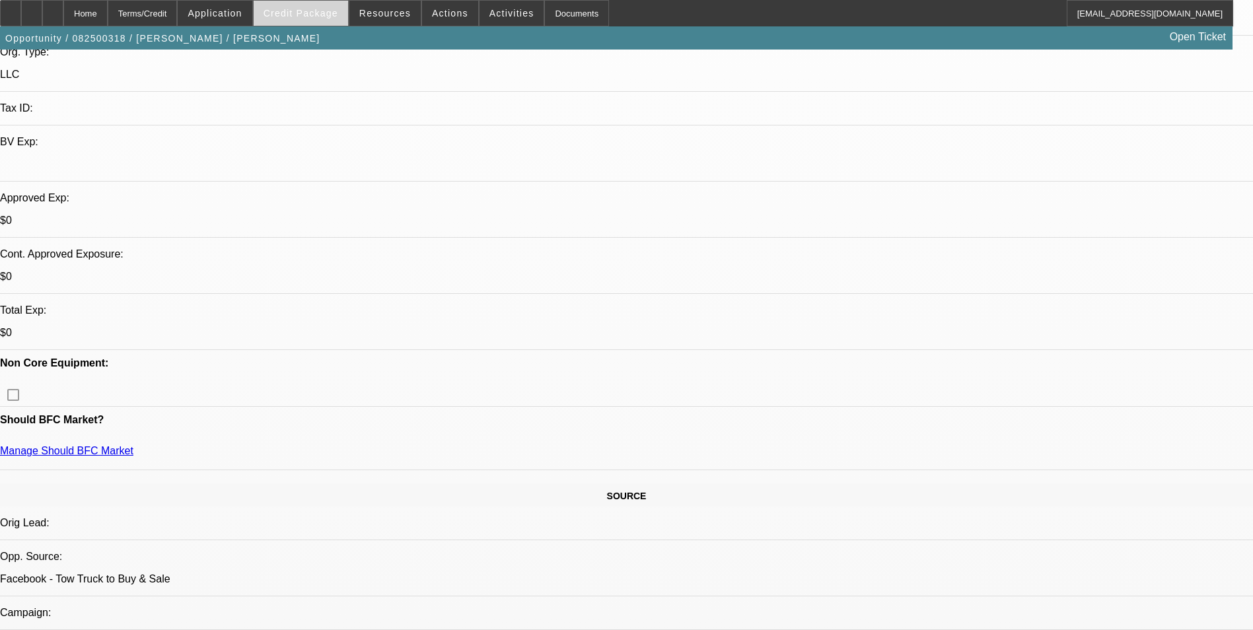
click at [313, 14] on span "Credit Package" at bounding box center [300, 13] width 75 height 11
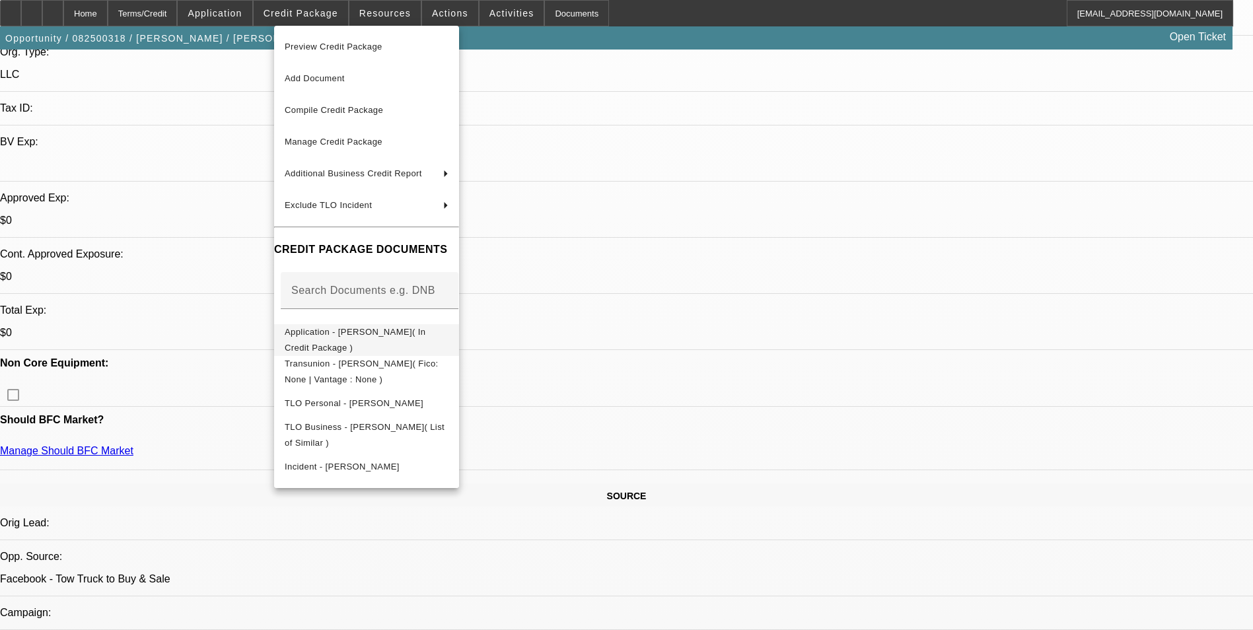
click at [375, 342] on span "Application - [PERSON_NAME]( In Credit Package )" at bounding box center [367, 340] width 164 height 32
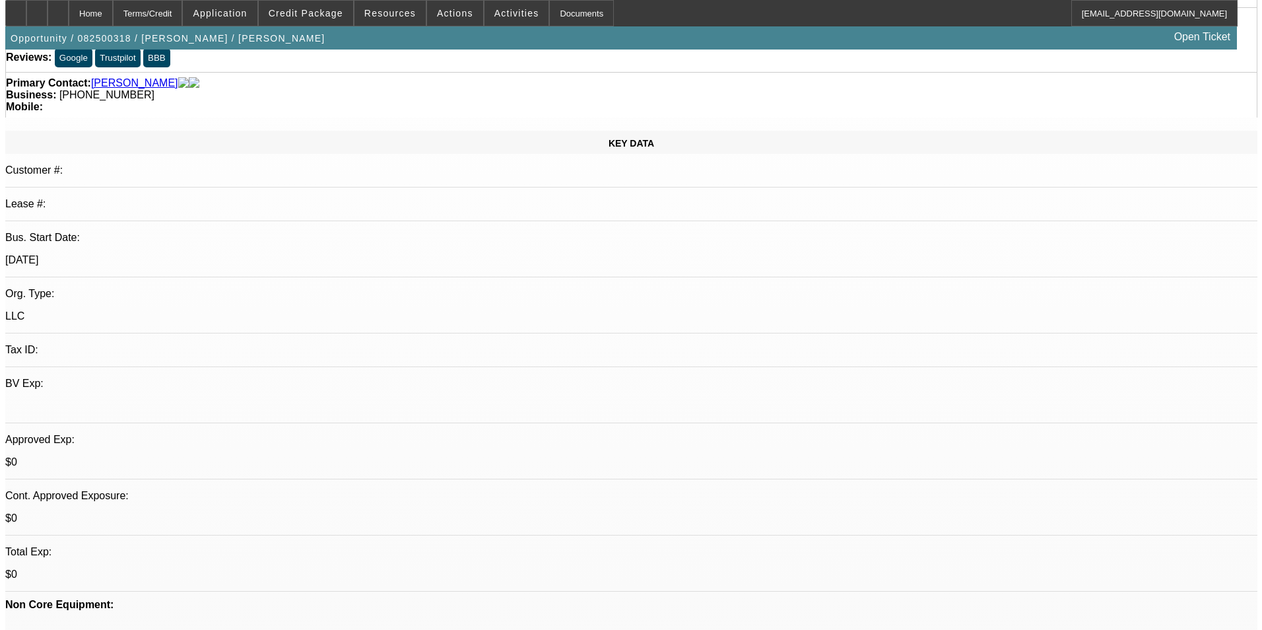
scroll to position [0, 0]
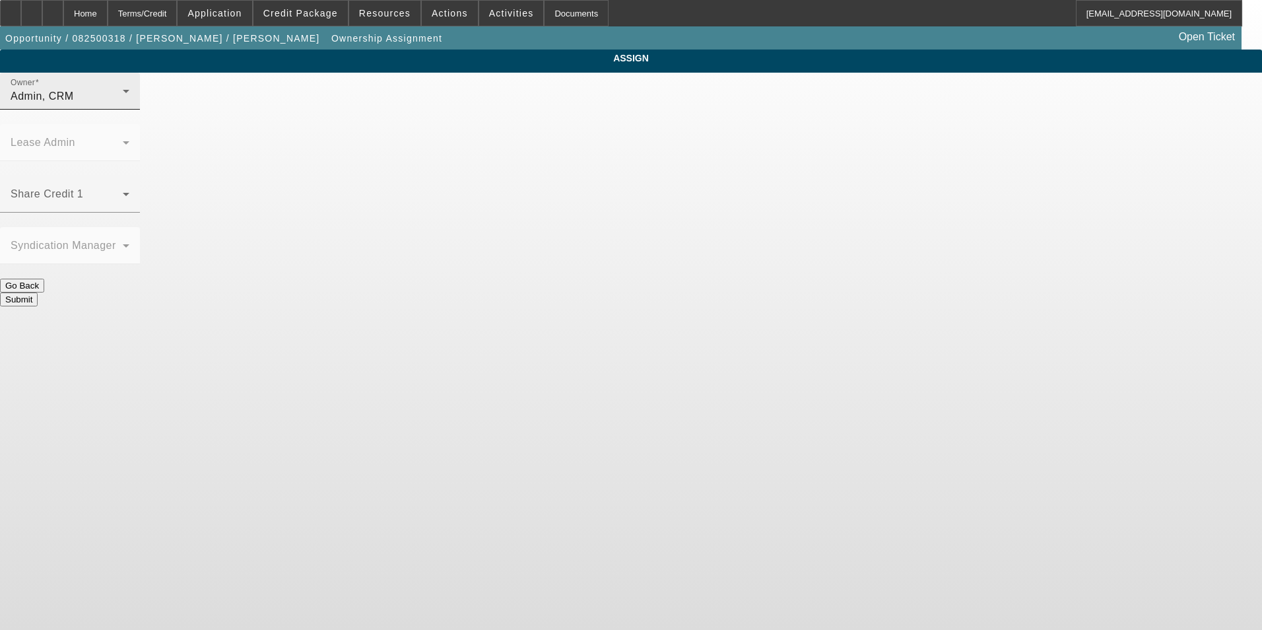
click at [123, 104] on div "Admin, CRM" at bounding box center [67, 96] width 112 height 16
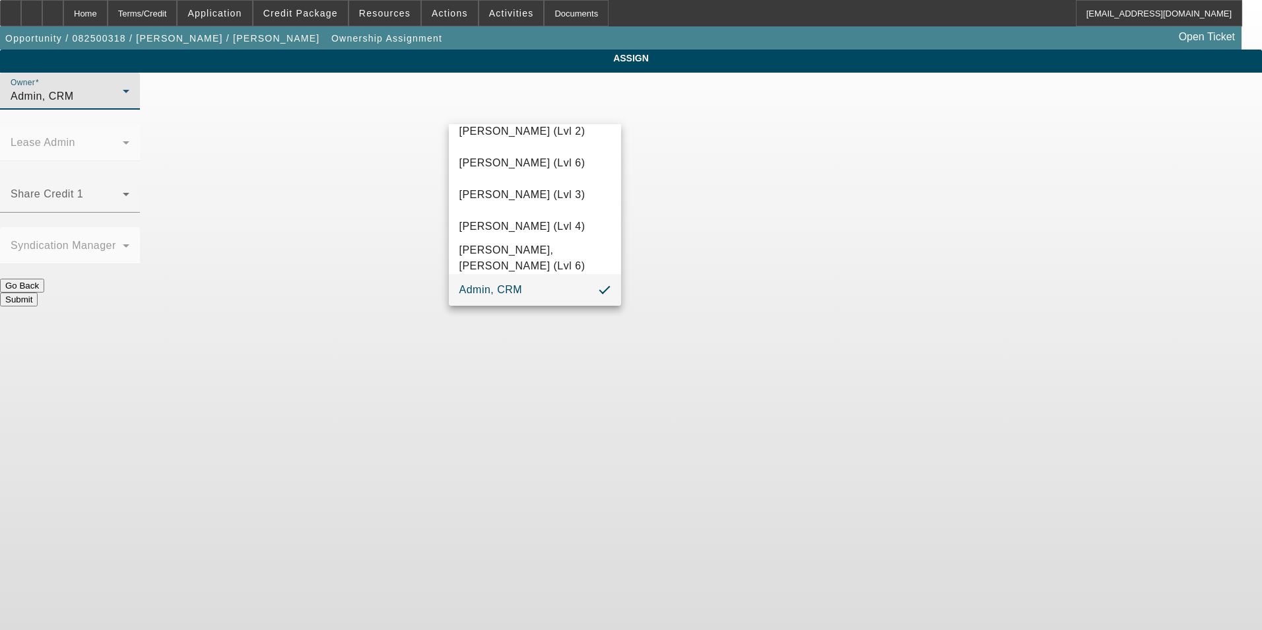
scroll to position [69, 0]
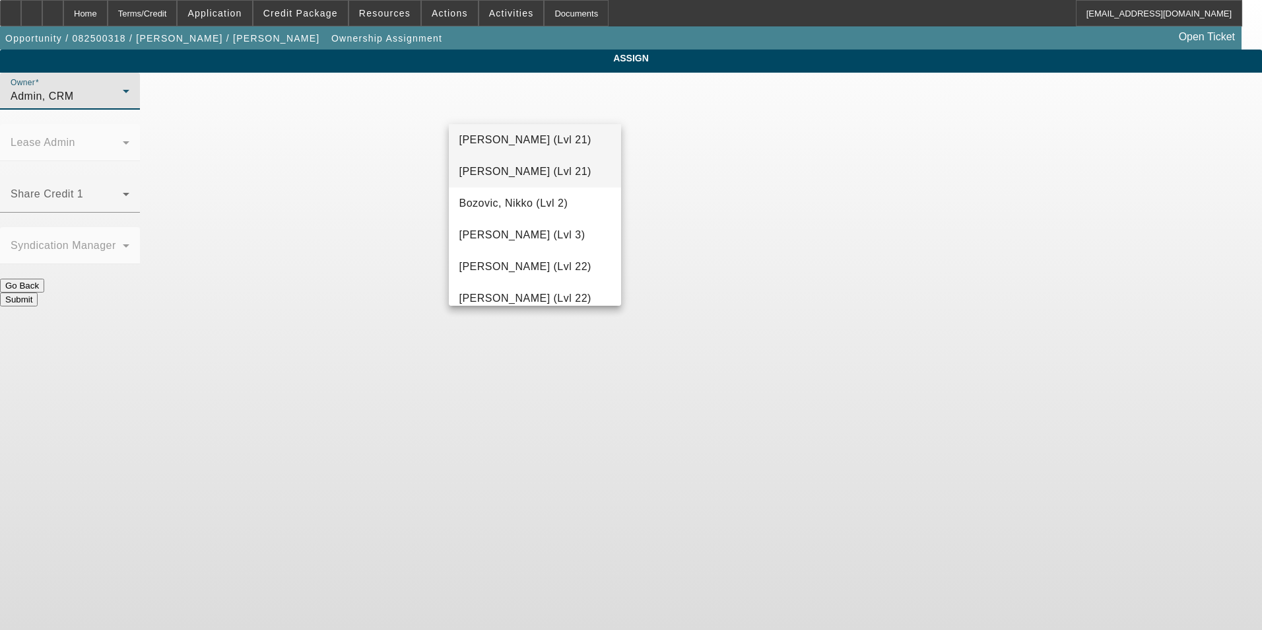
click at [534, 174] on span "[PERSON_NAME] (Lvl 21)" at bounding box center [526, 172] width 132 height 16
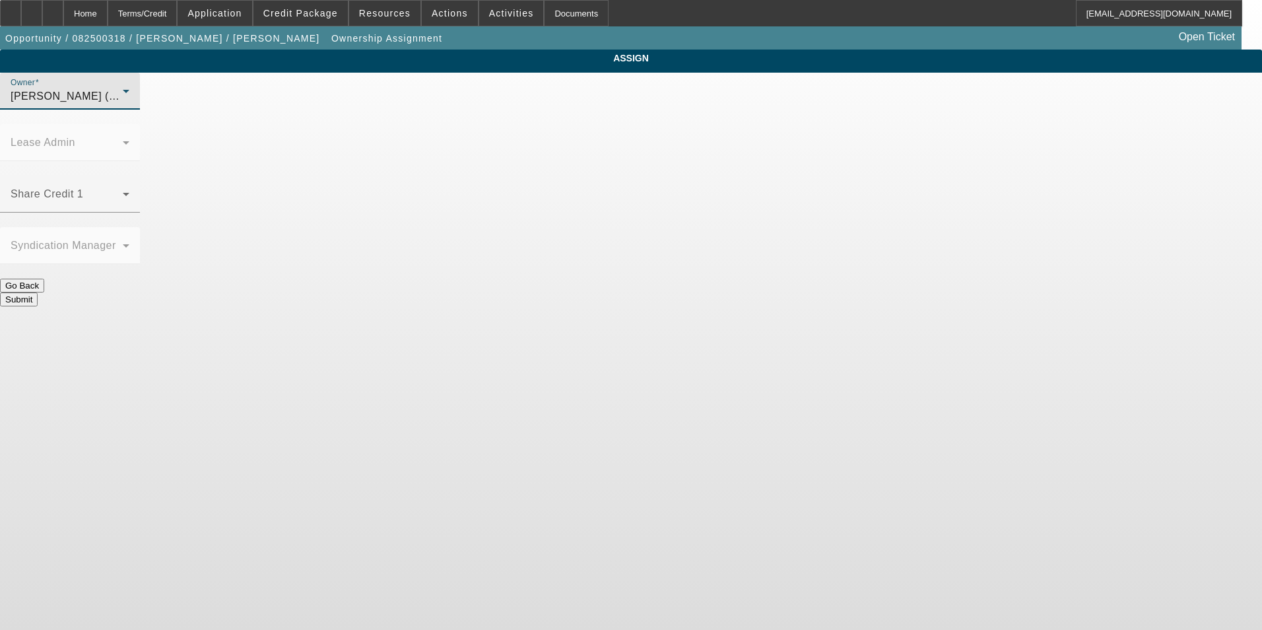
click at [143, 102] on span "[PERSON_NAME] (Lvl 21)" at bounding box center [77, 95] width 132 height 11
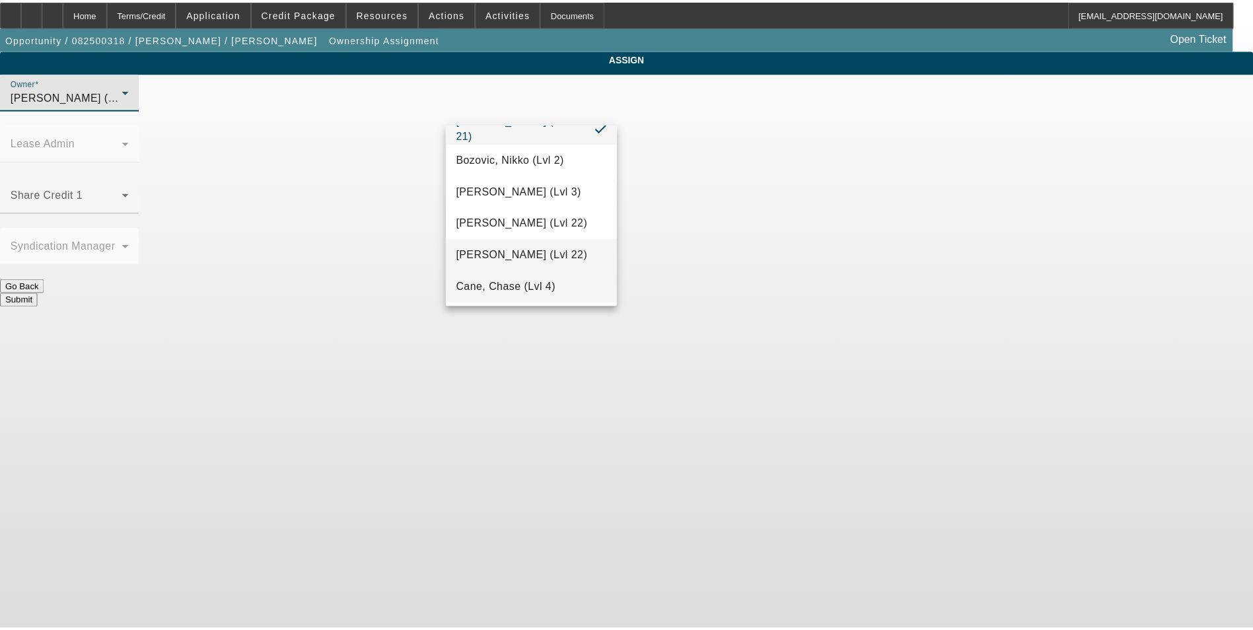
scroll to position [143, 0]
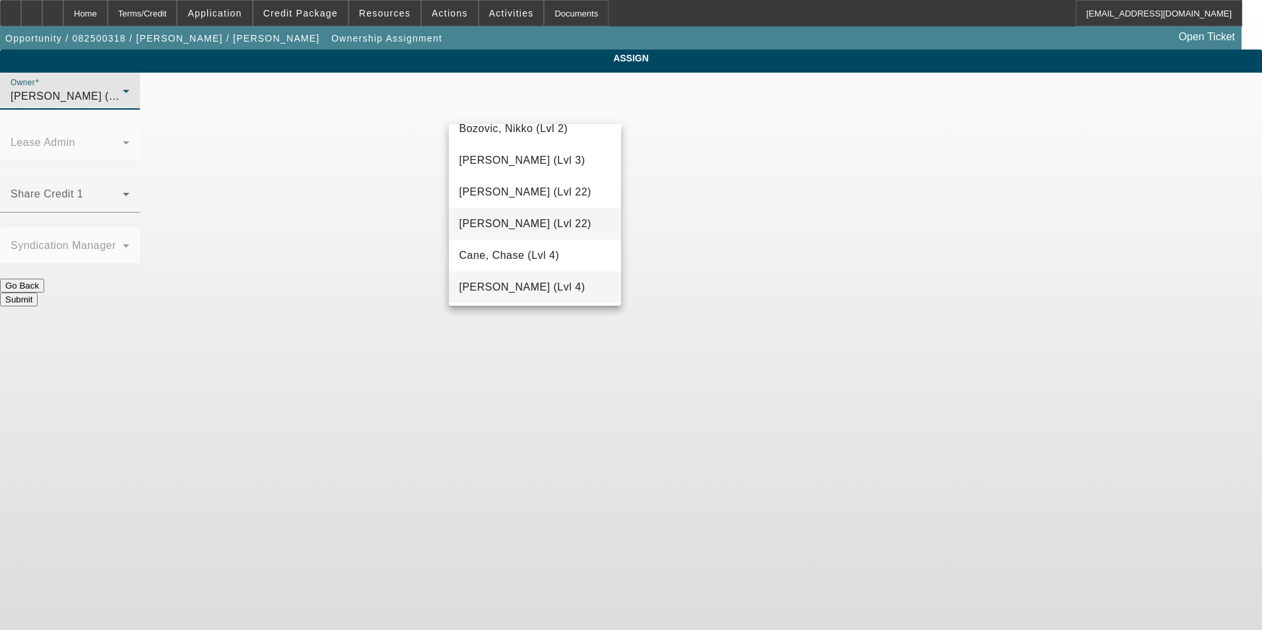
click at [527, 286] on span "[PERSON_NAME] (Lvl 4)" at bounding box center [523, 287] width 126 height 16
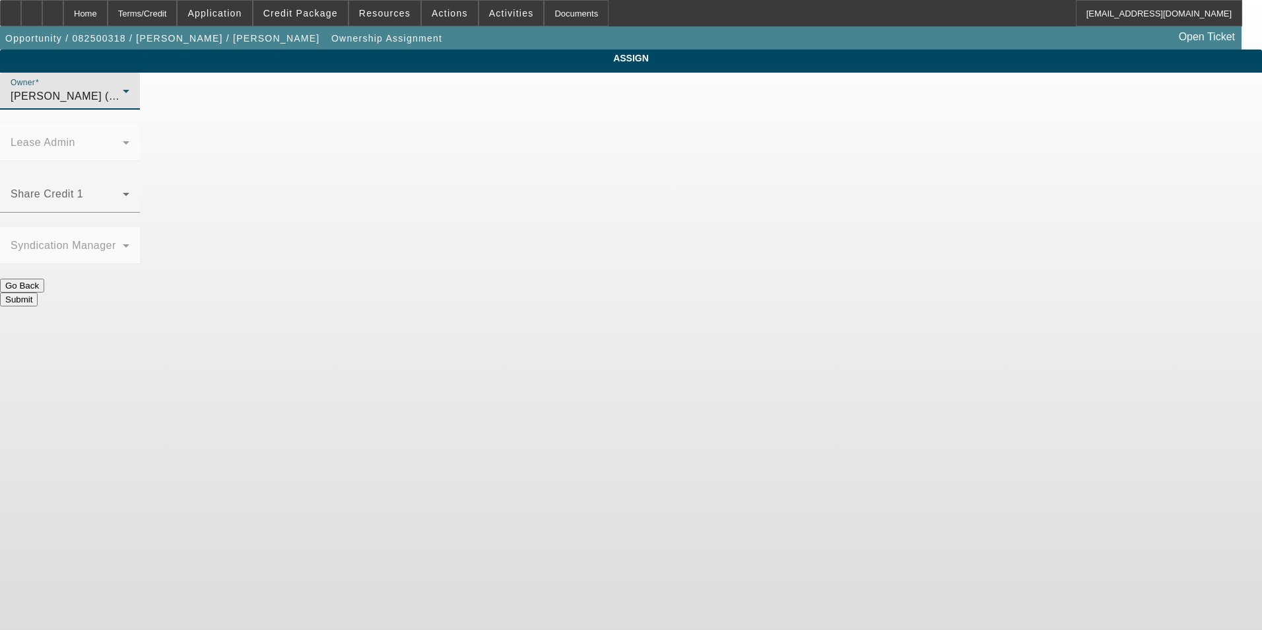
click at [38, 293] on button "Submit" at bounding box center [19, 300] width 38 height 14
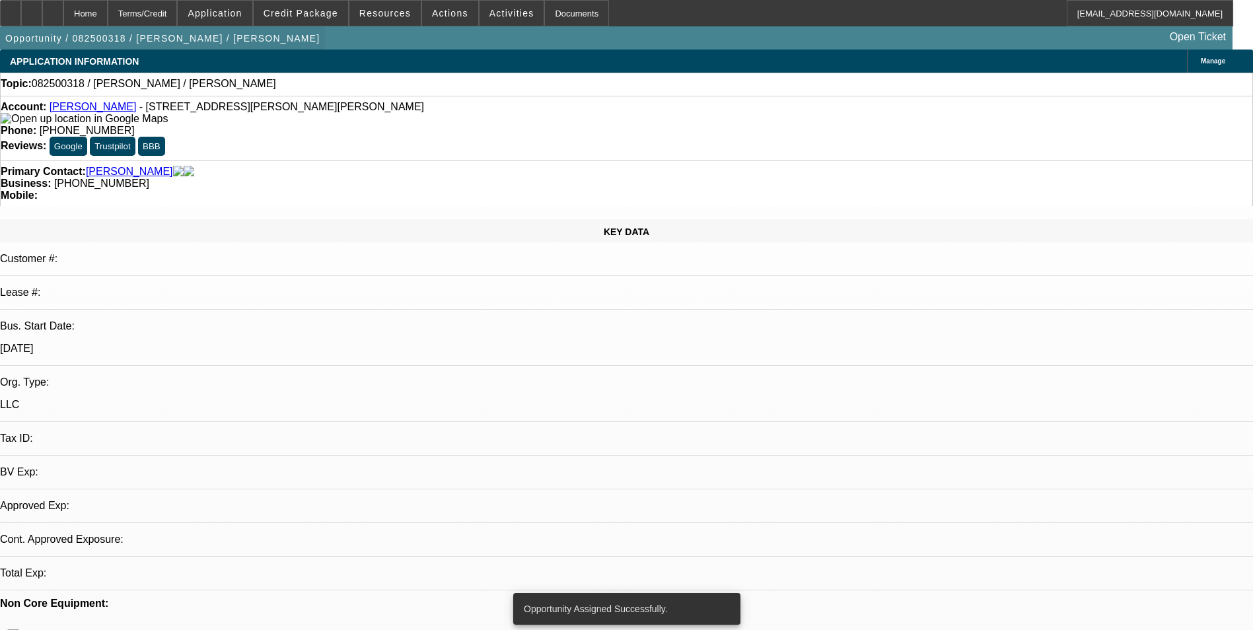
select select "0"
select select "2"
select select "0.1"
select select "4"
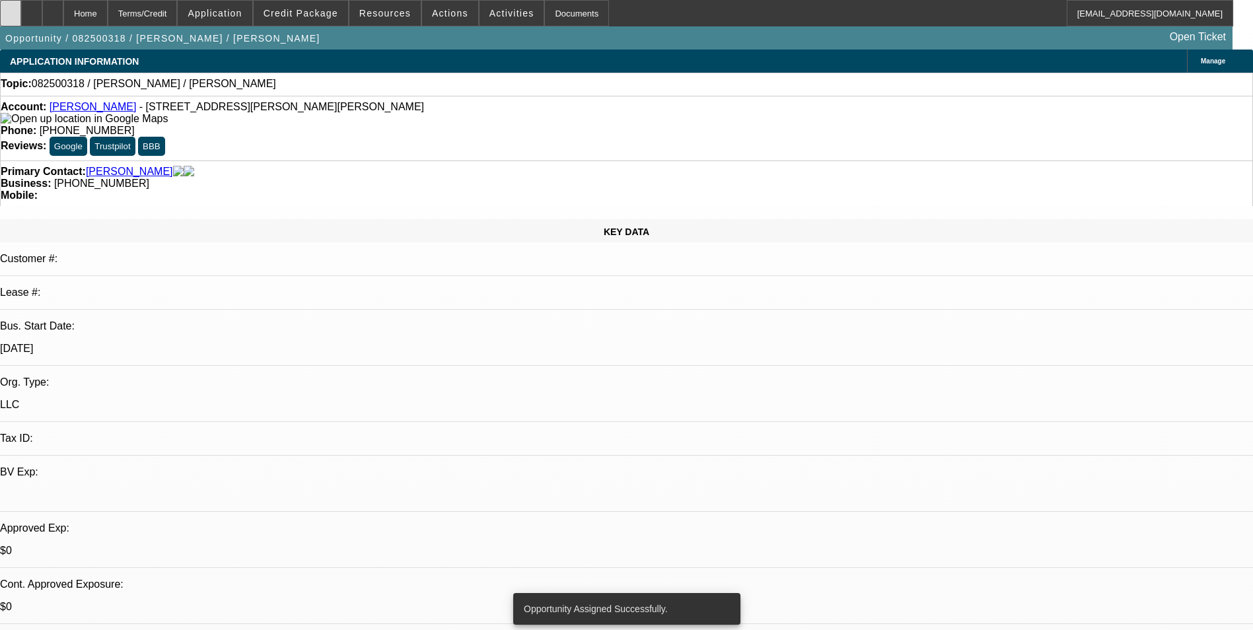
click at [21, 19] on div at bounding box center [10, 13] width 21 height 26
